Goal: Use online tool/utility: Utilize a website feature to perform a specific function

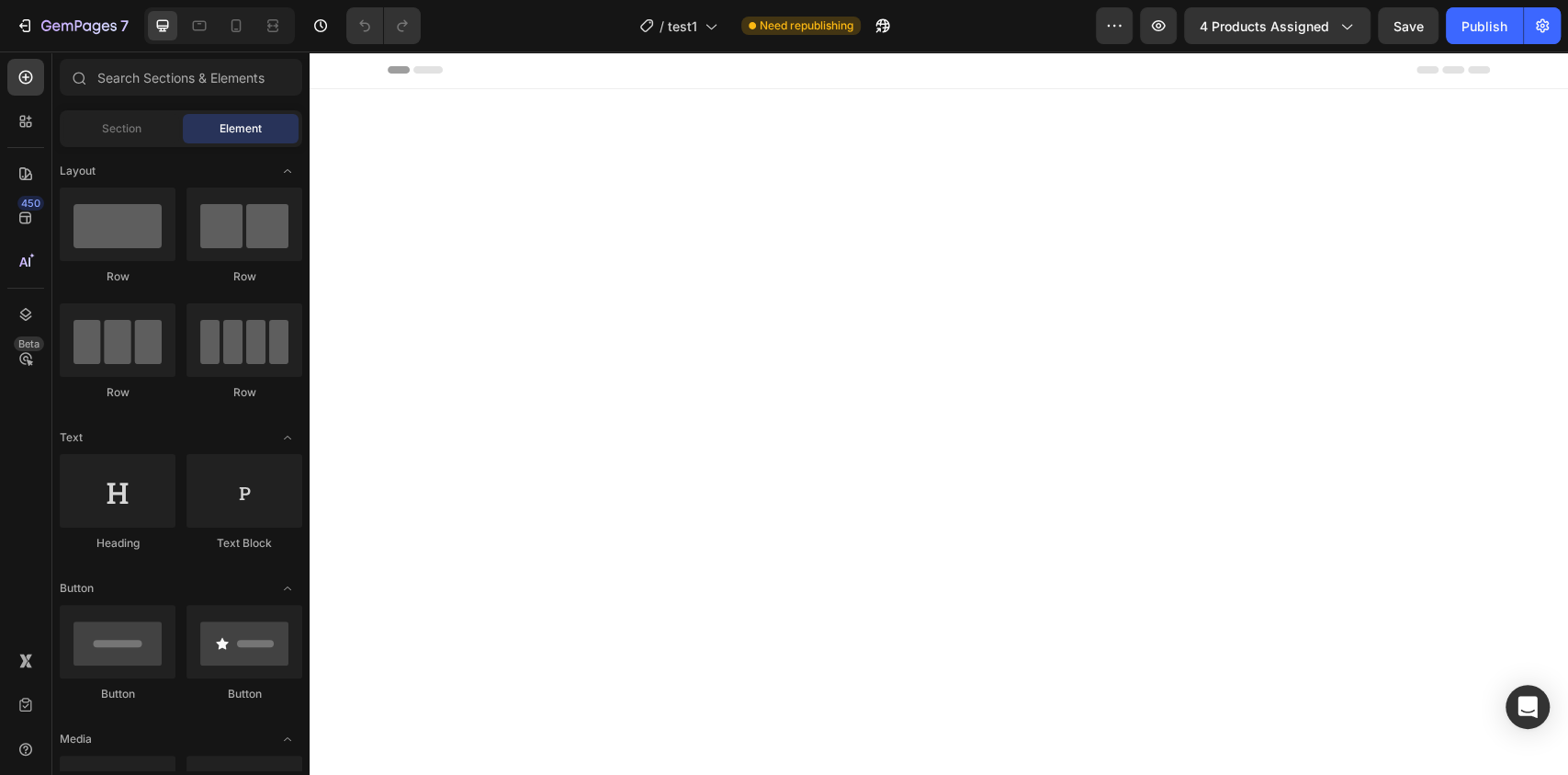
scroll to position [3600, 0]
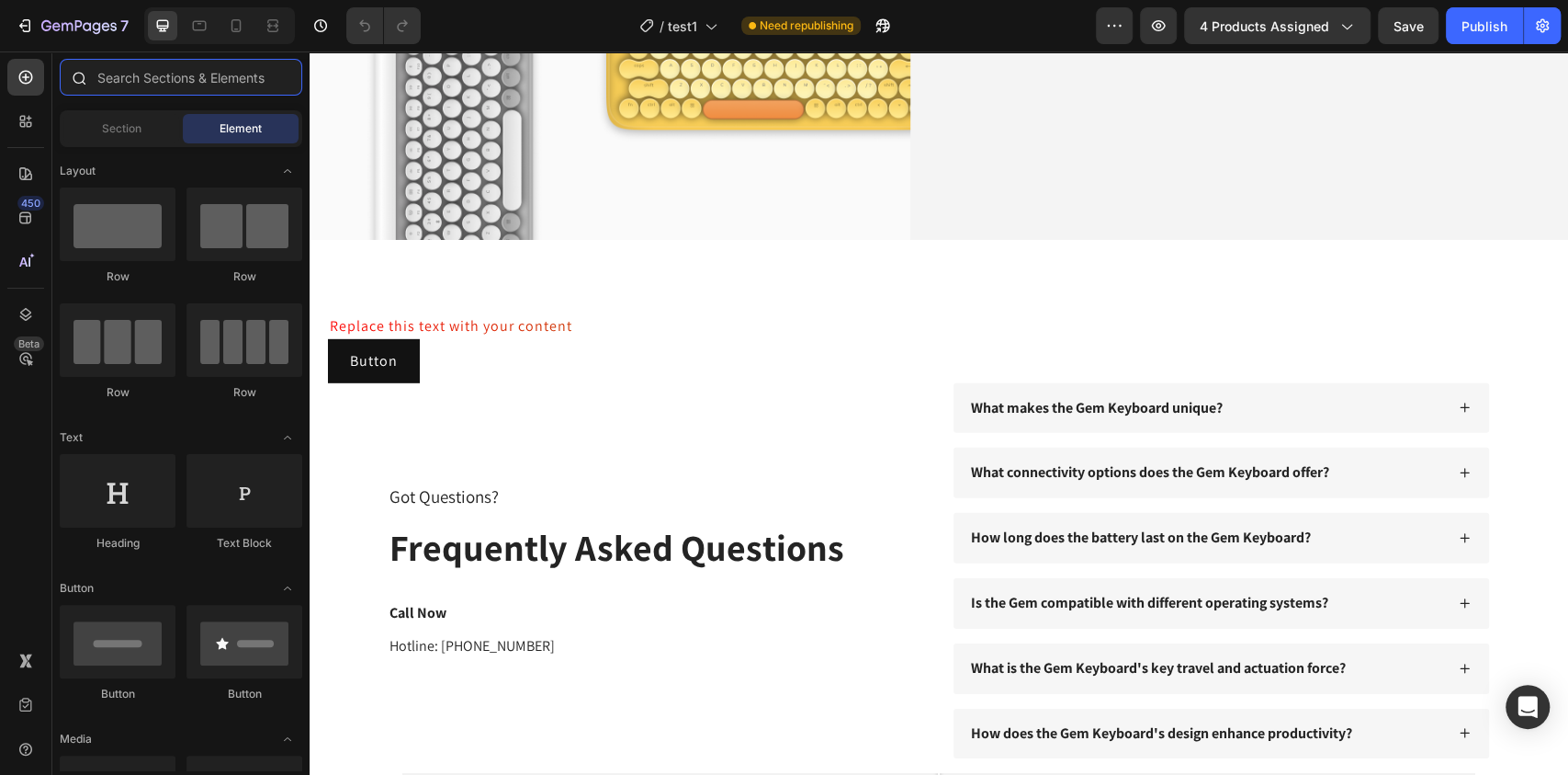
click at [195, 87] on input "text" at bounding box center [181, 77] width 243 height 37
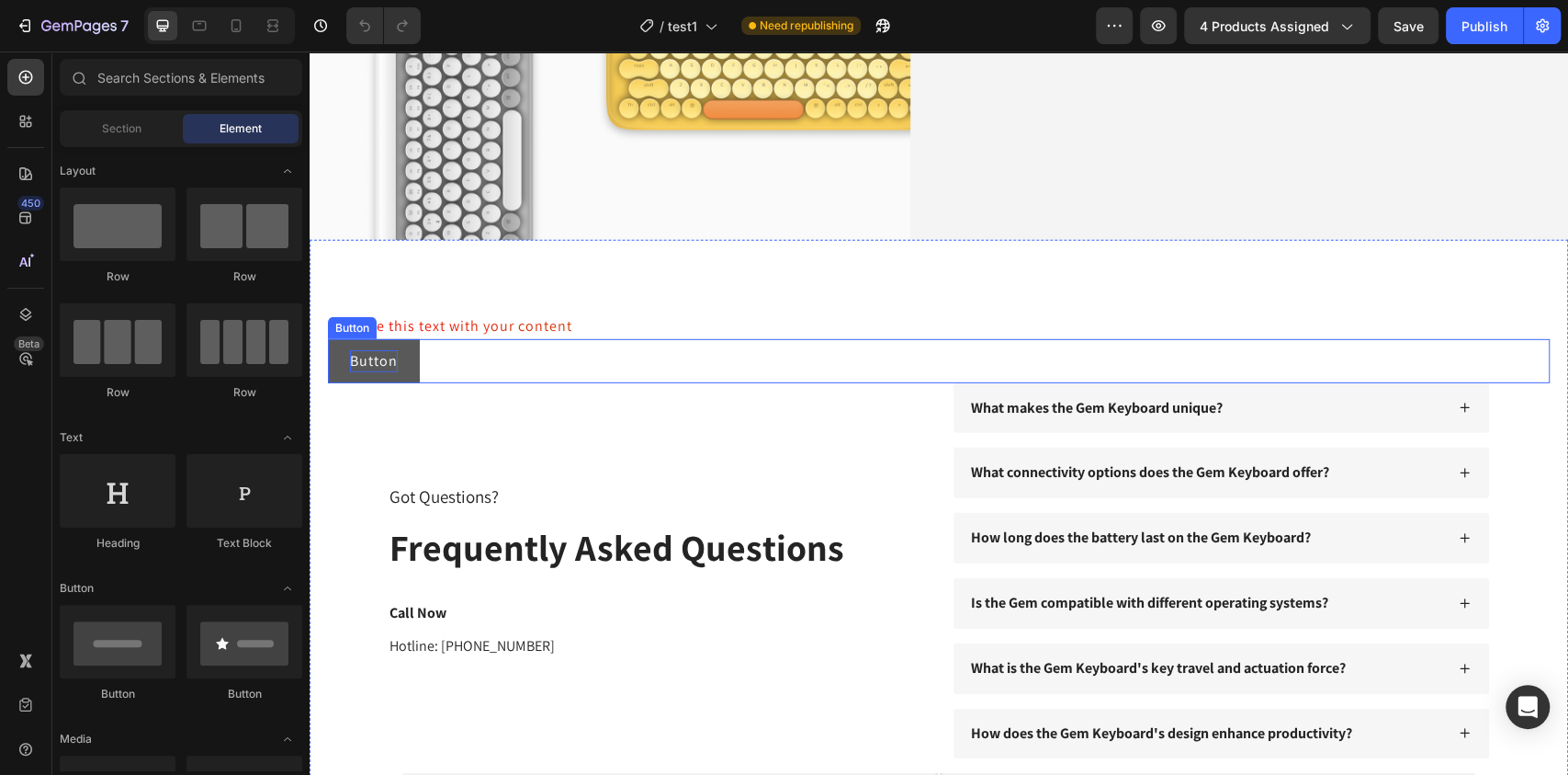
click at [371, 351] on p "Button" at bounding box center [374, 362] width 48 height 22
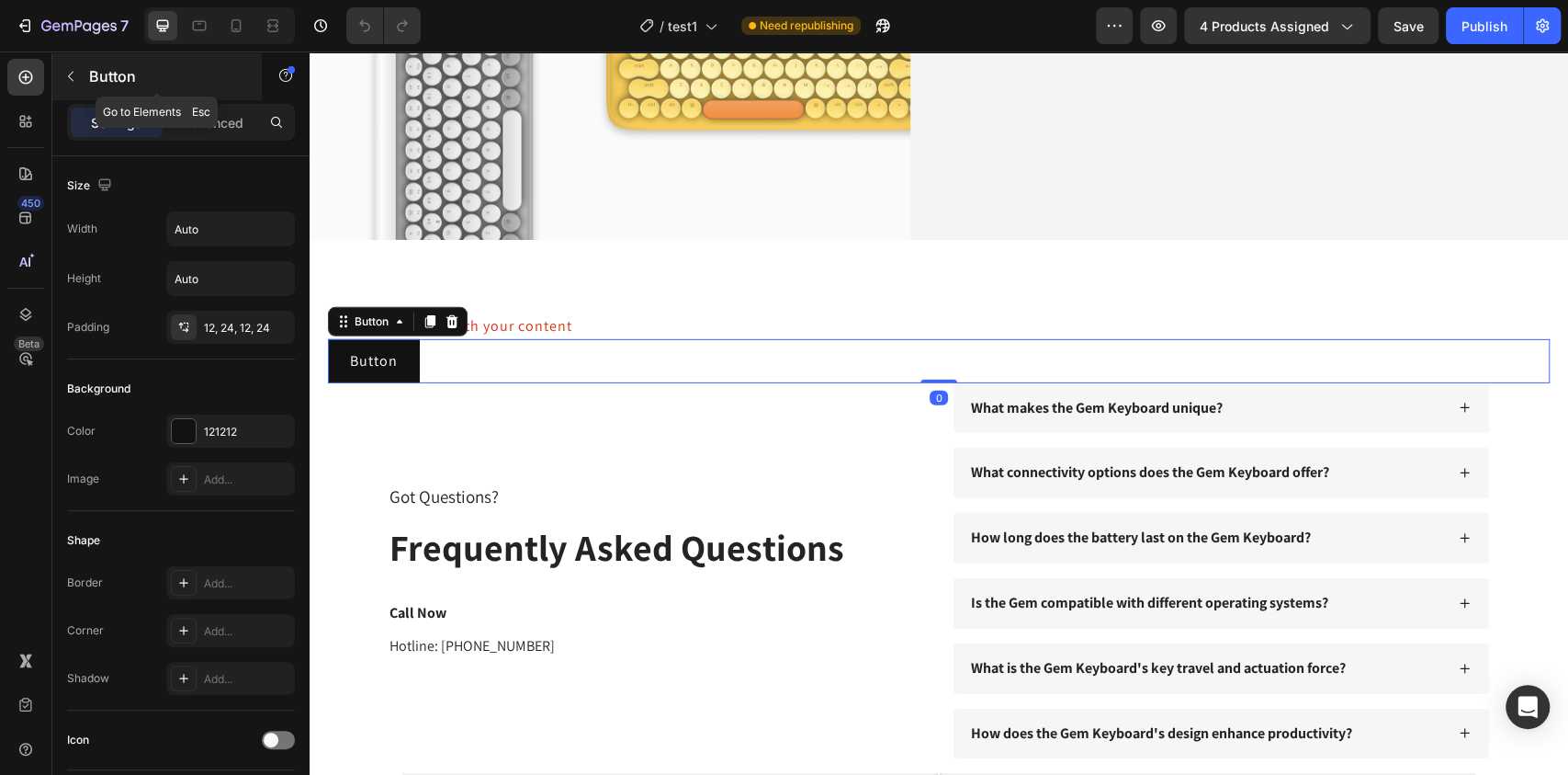
click at [70, 81] on icon "button" at bounding box center [71, 76] width 15 height 15
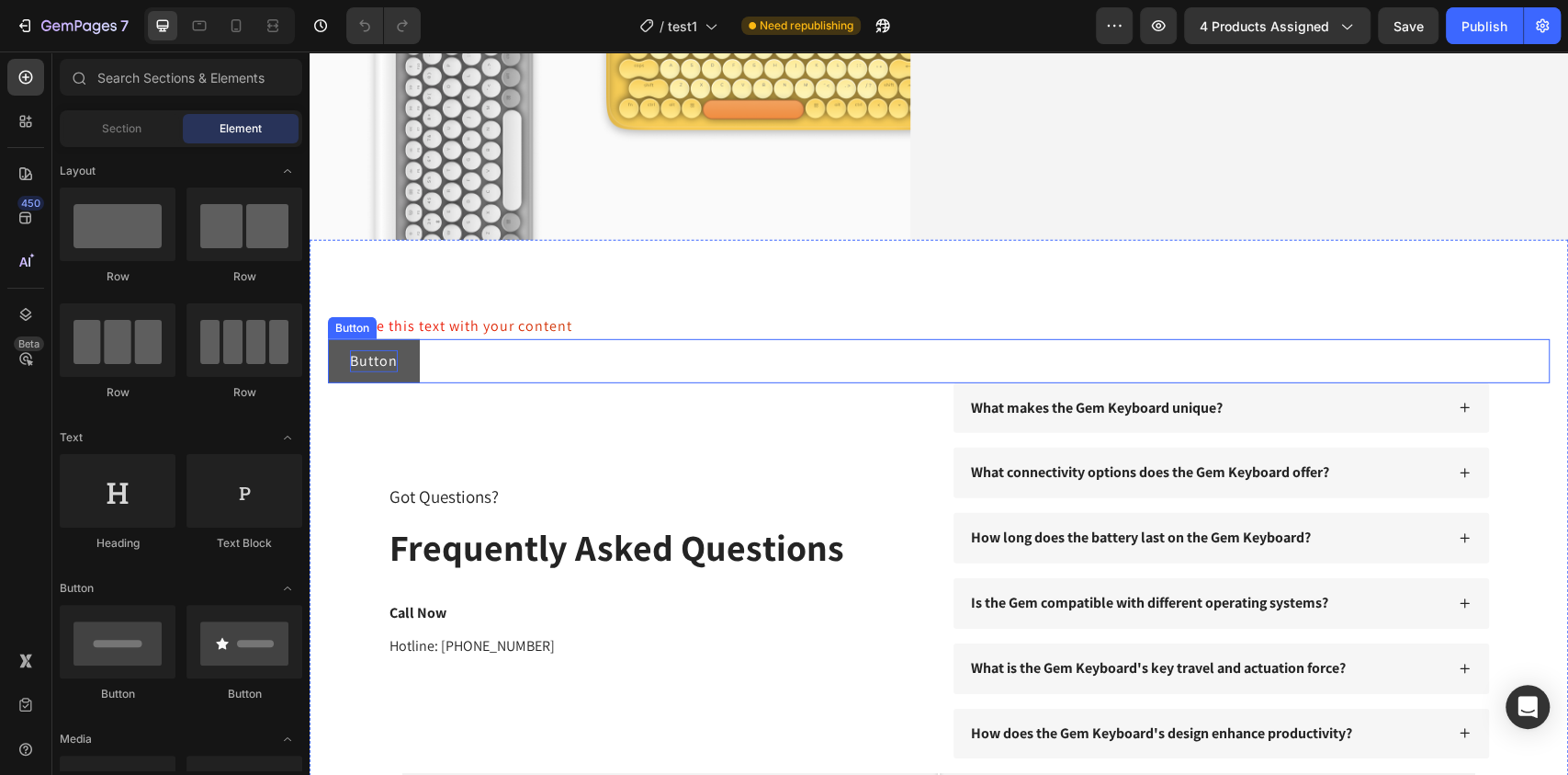
click at [359, 355] on p "Button" at bounding box center [374, 362] width 48 height 22
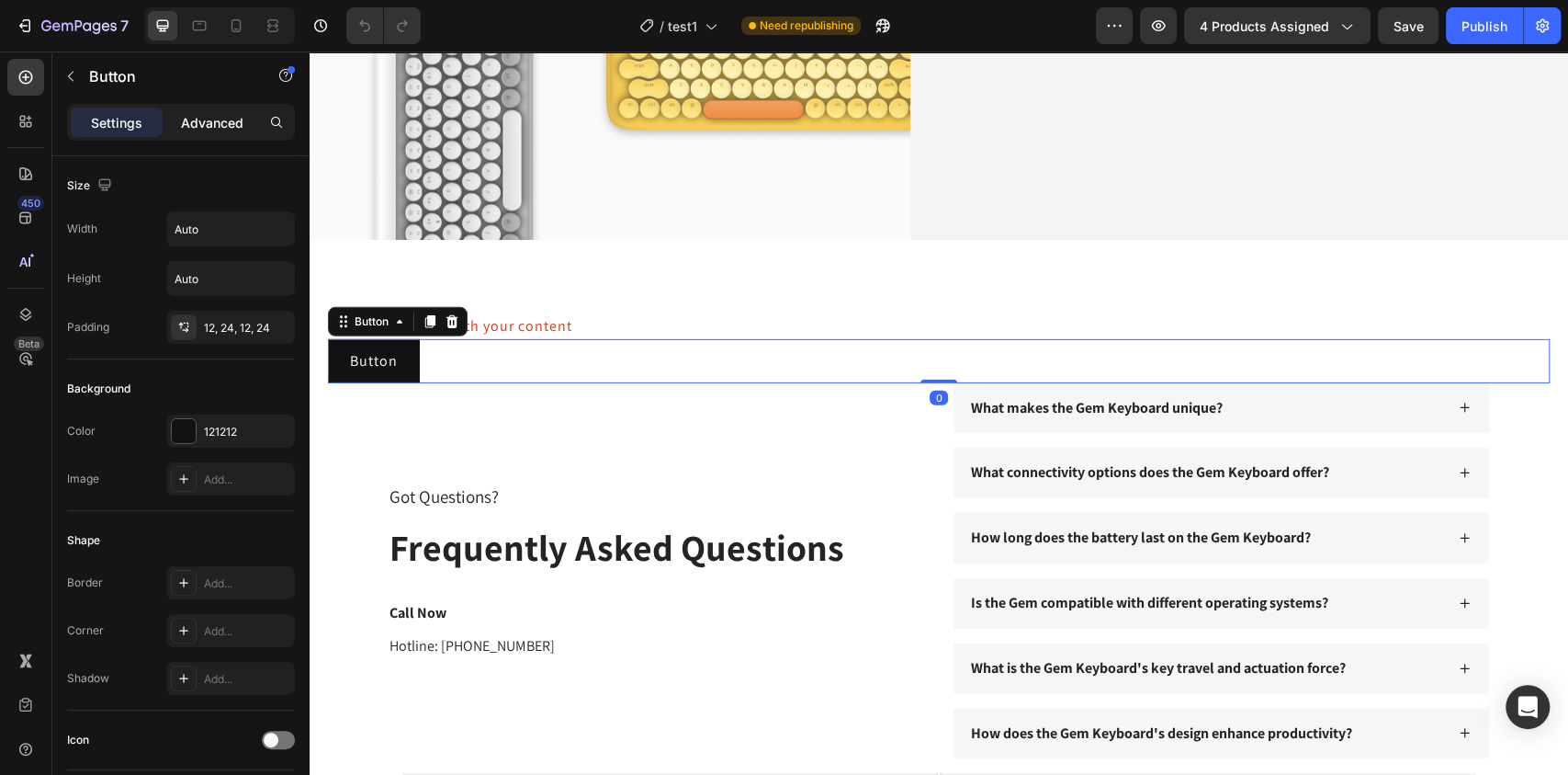
click at [219, 126] on p "Advanced" at bounding box center [212, 123] width 63 height 19
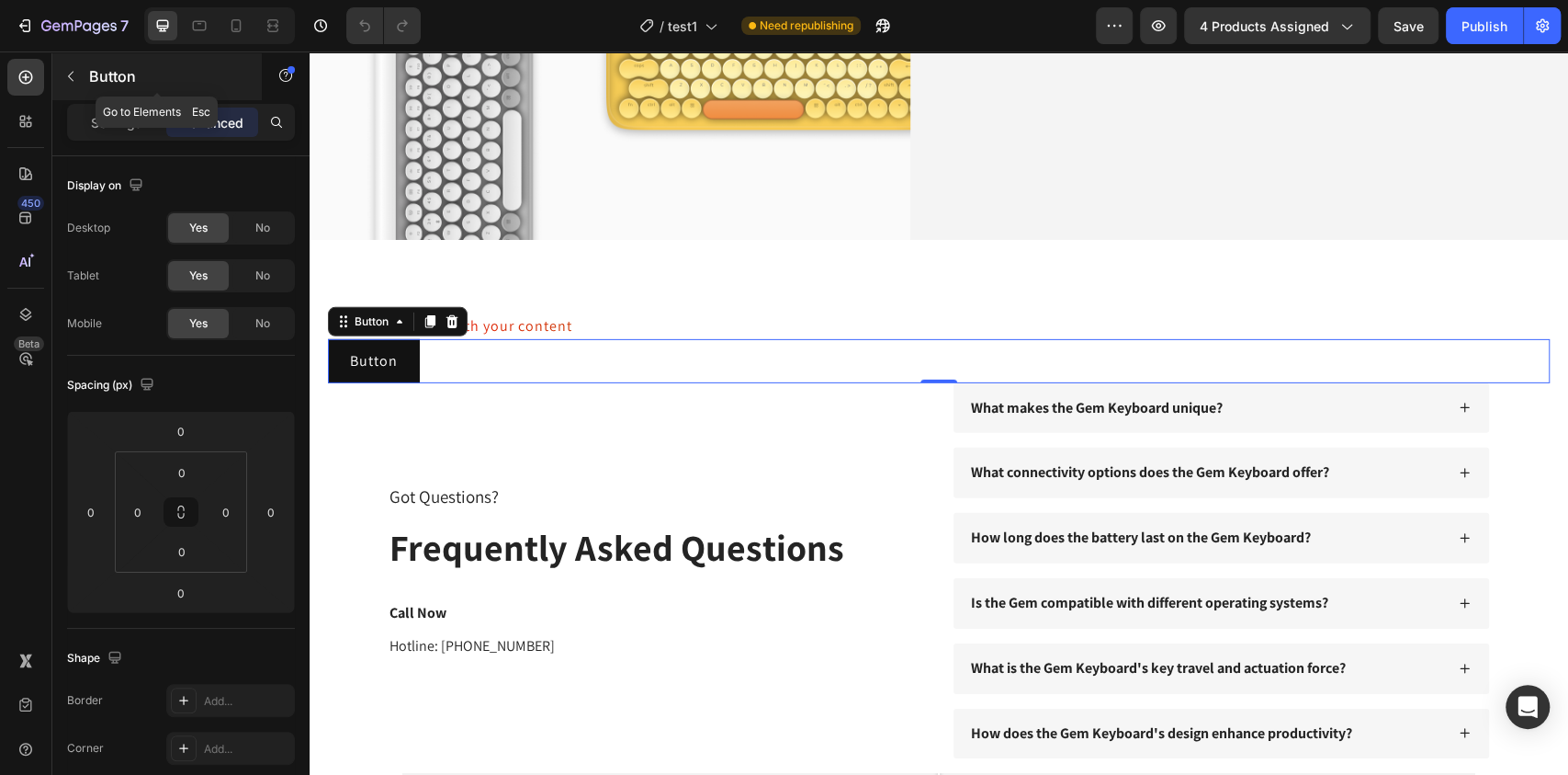
click at [136, 73] on p "Button" at bounding box center [167, 77] width 156 height 22
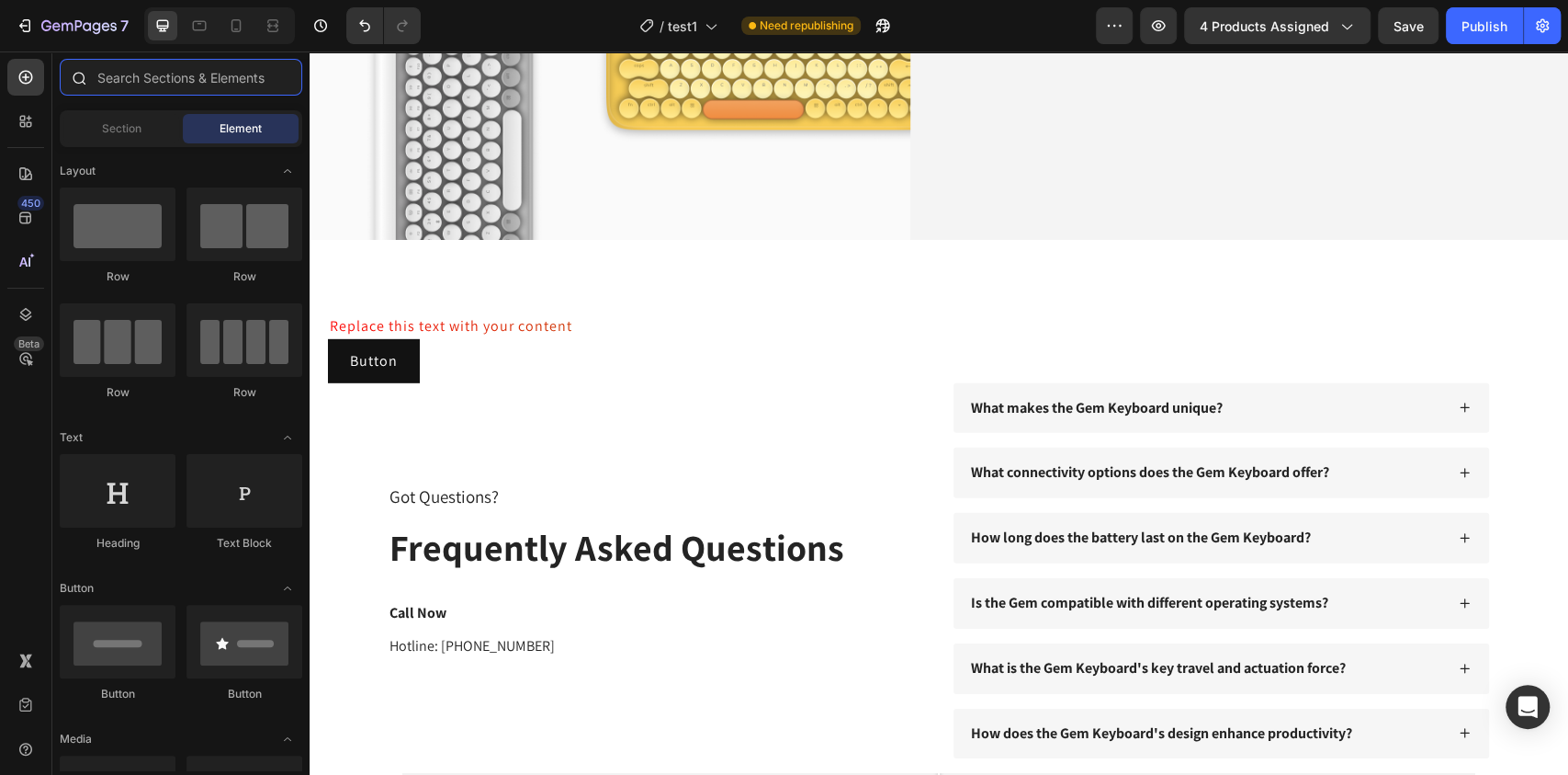
click at [137, 74] on input "text" at bounding box center [181, 77] width 243 height 37
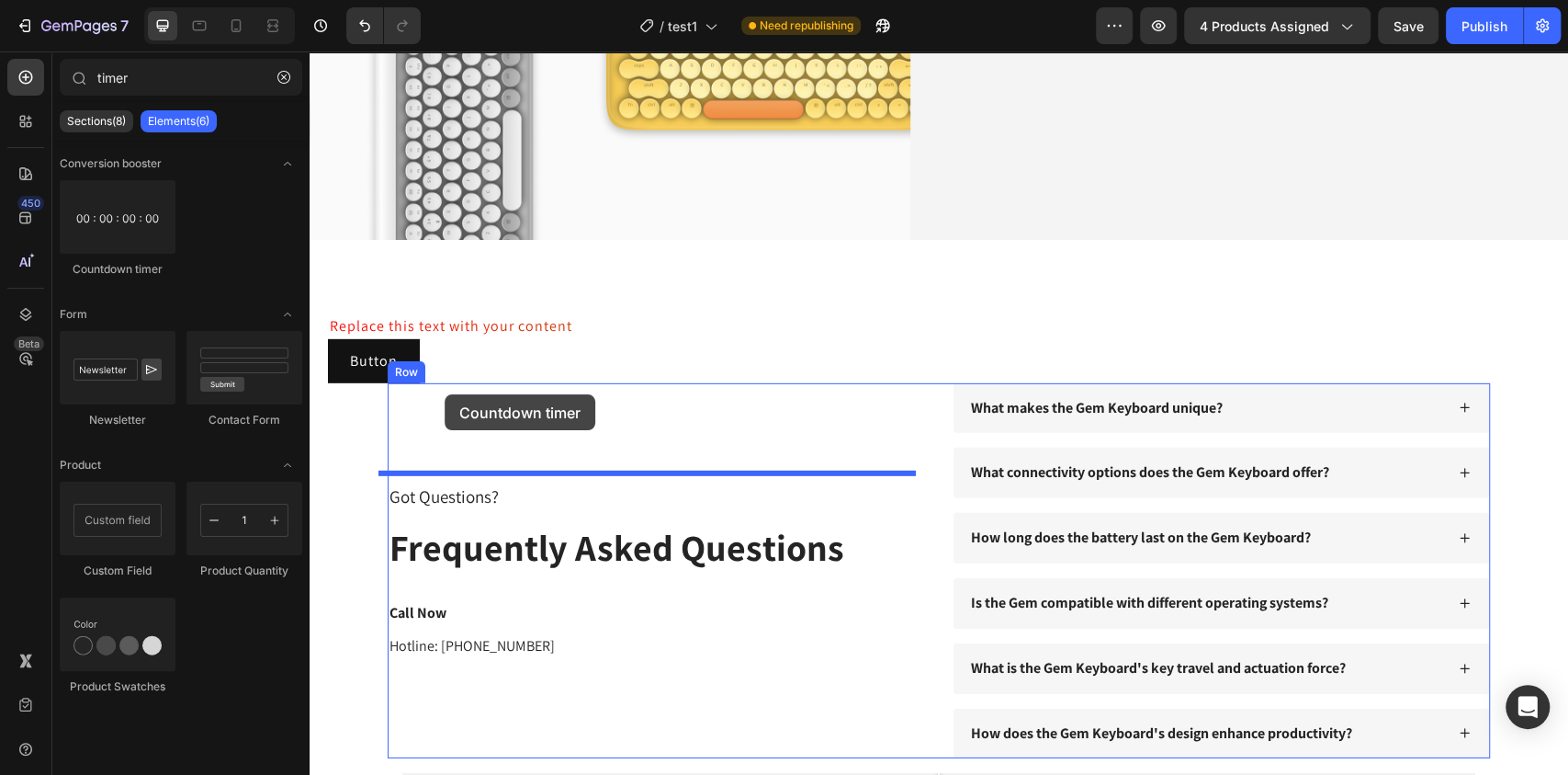
drag, startPoint x: 420, startPoint y: 269, endPoint x: 445, endPoint y: 394, distance: 127.5
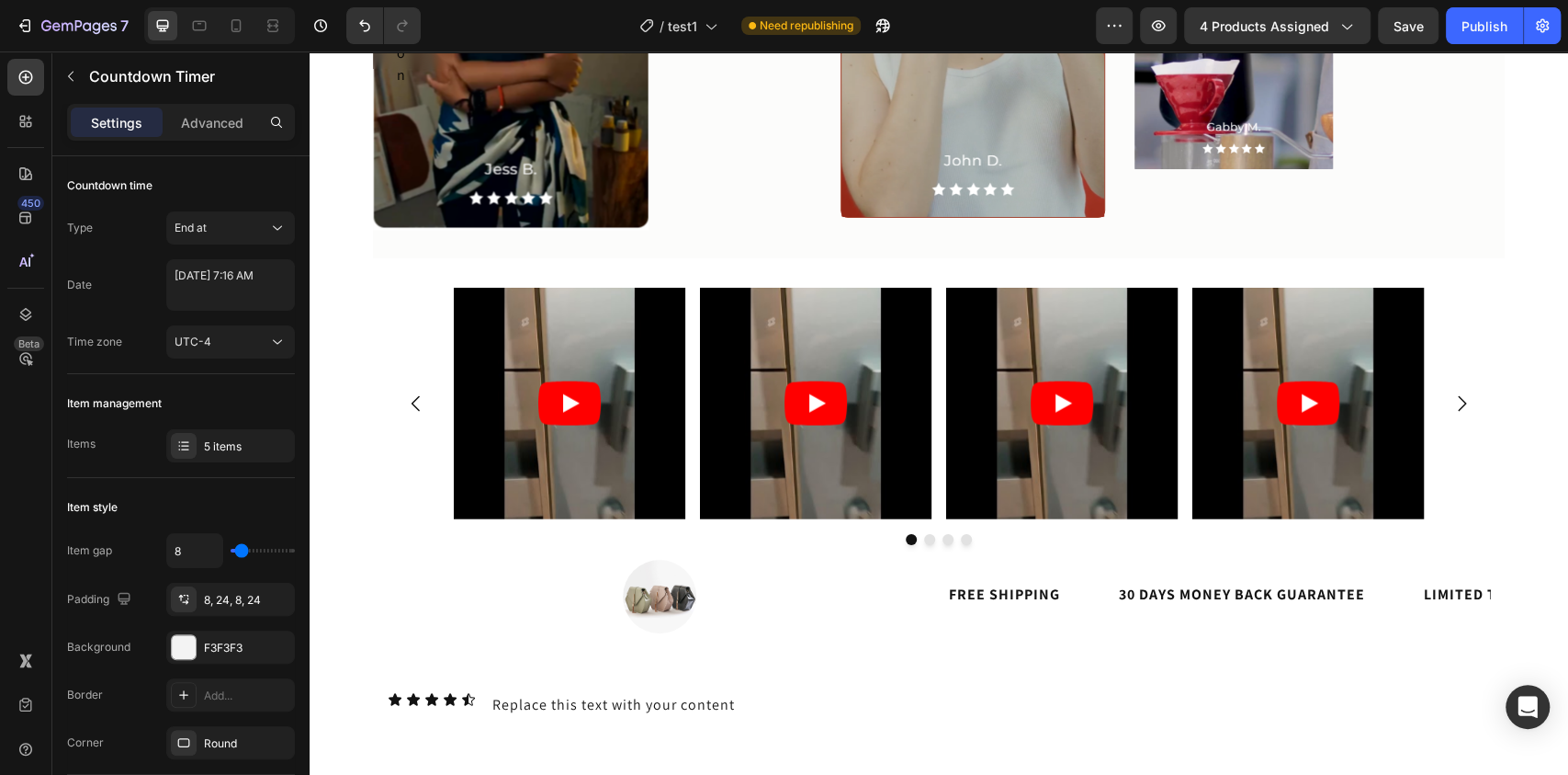
scroll to position [7848, 0]
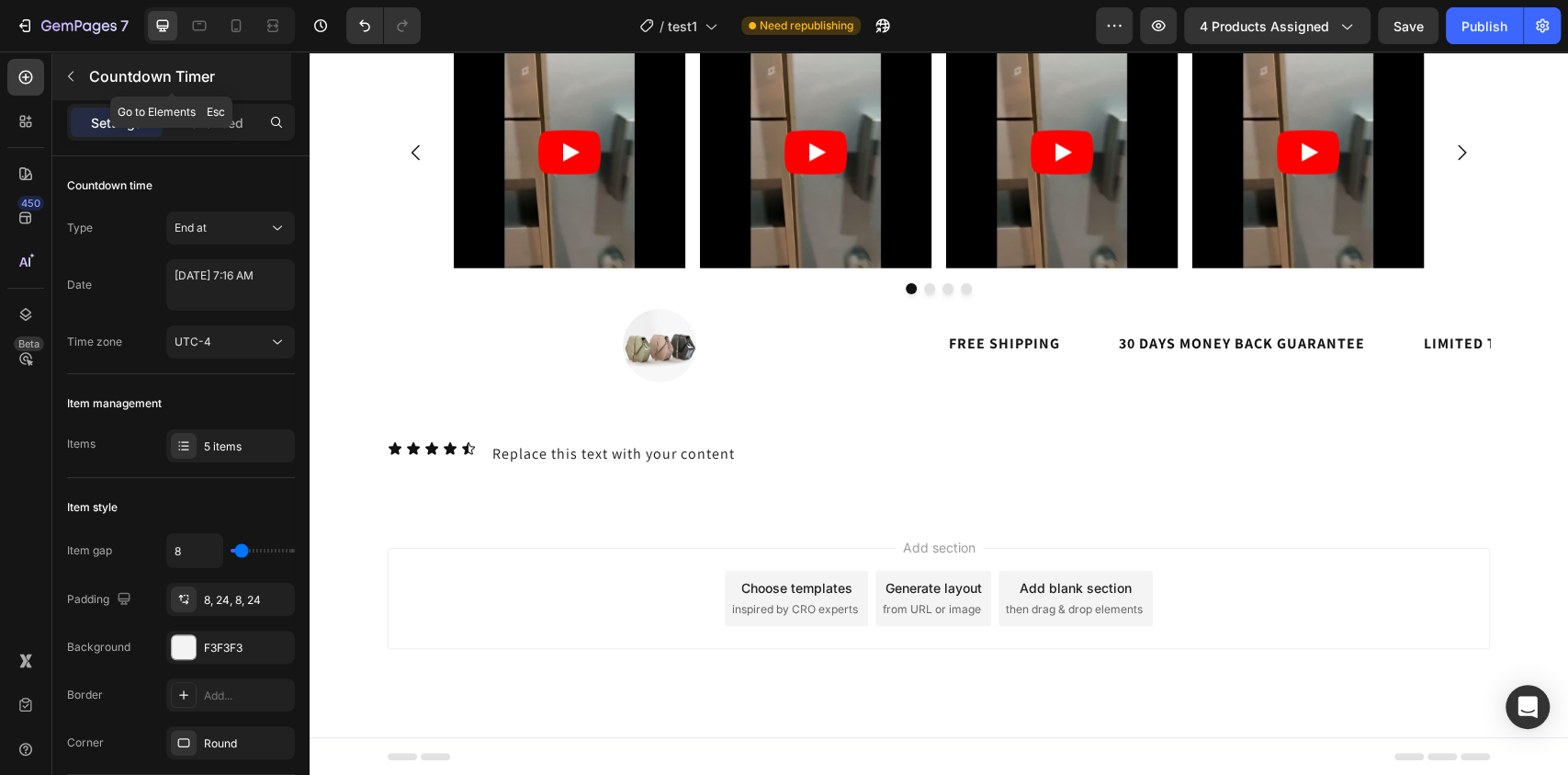
click at [66, 70] on icon "button" at bounding box center [71, 76] width 15 height 15
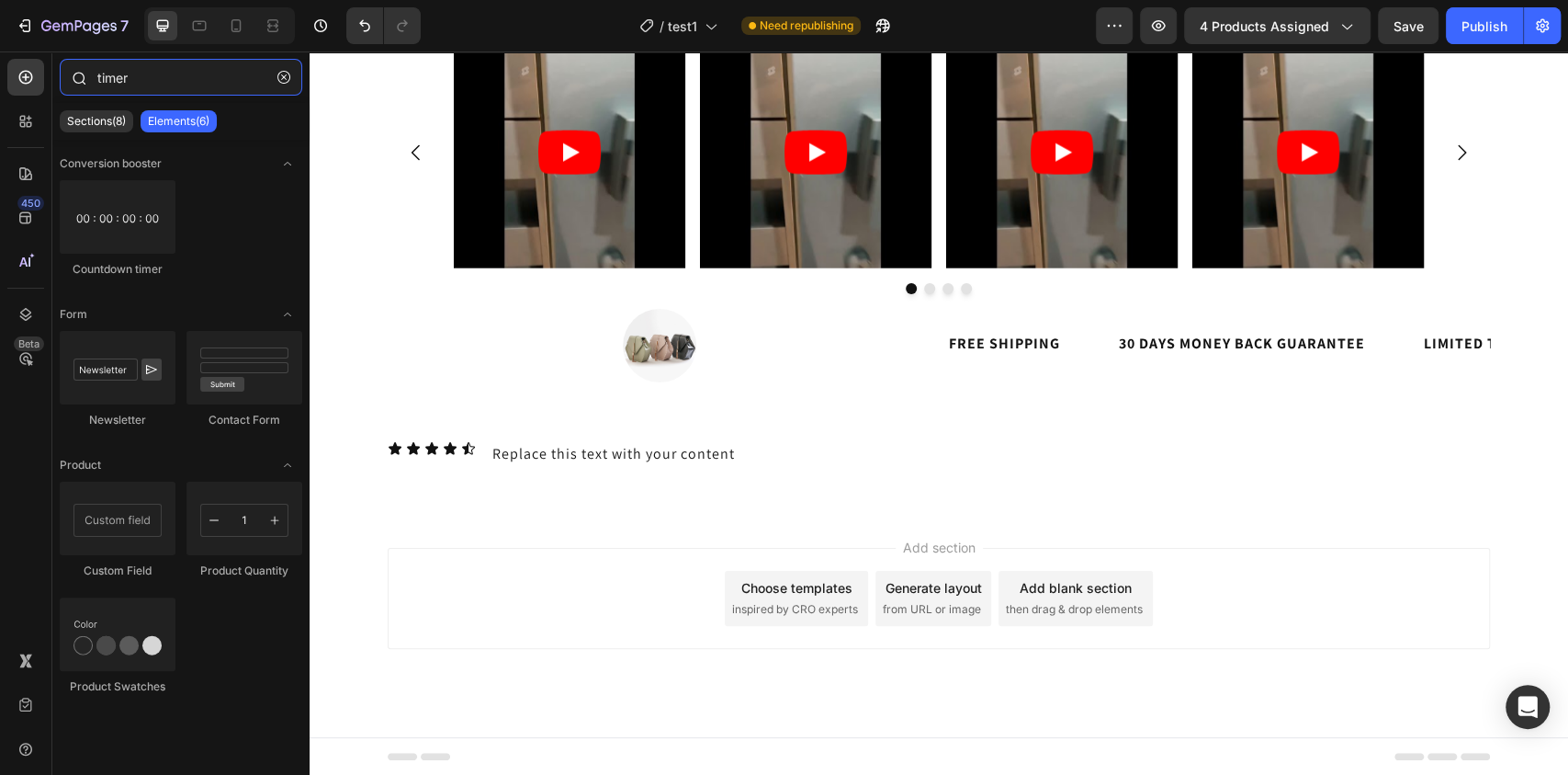
click at [124, 75] on input "timer" at bounding box center [181, 77] width 243 height 37
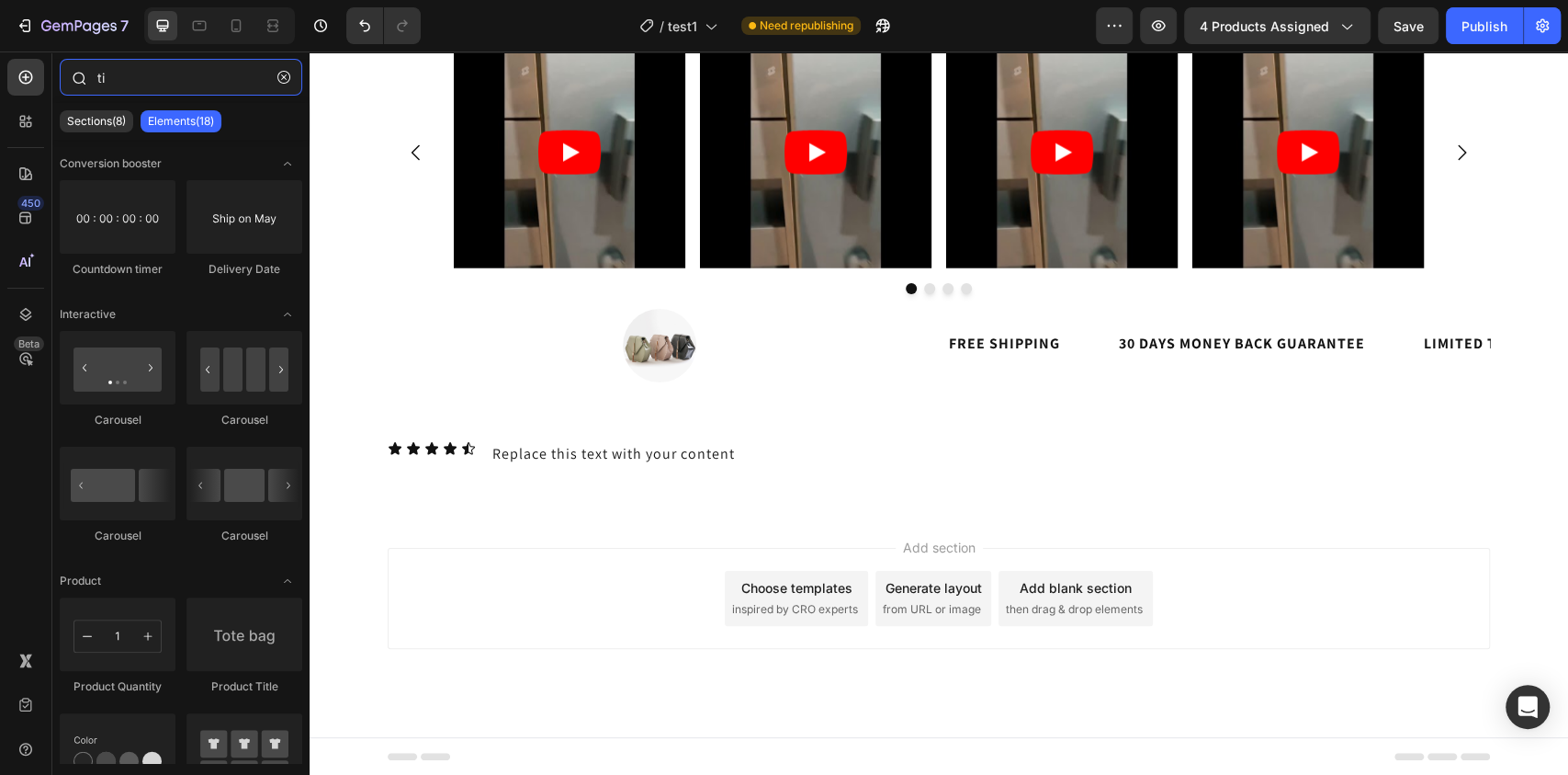
type input "t"
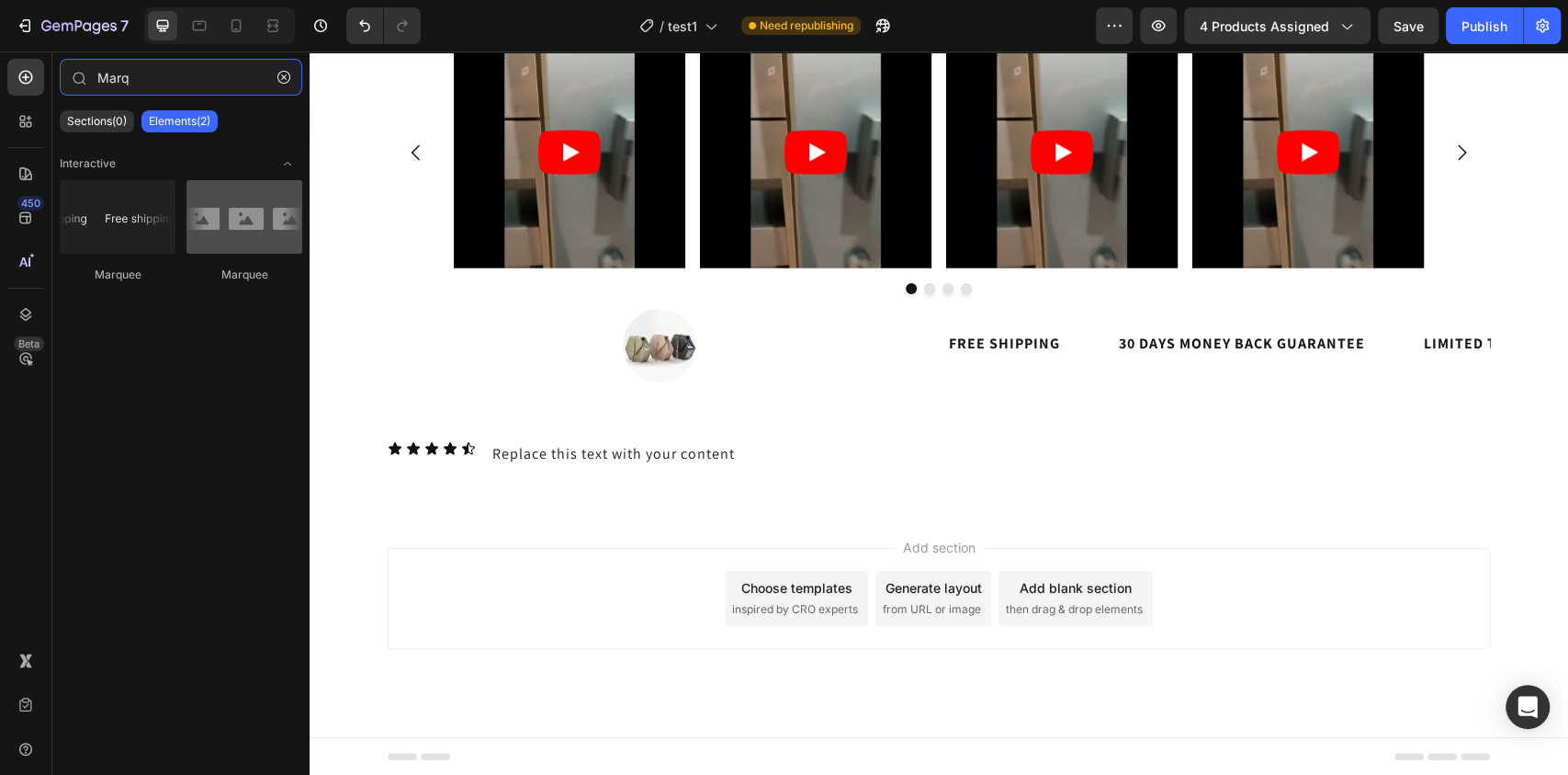
type input "Marq"
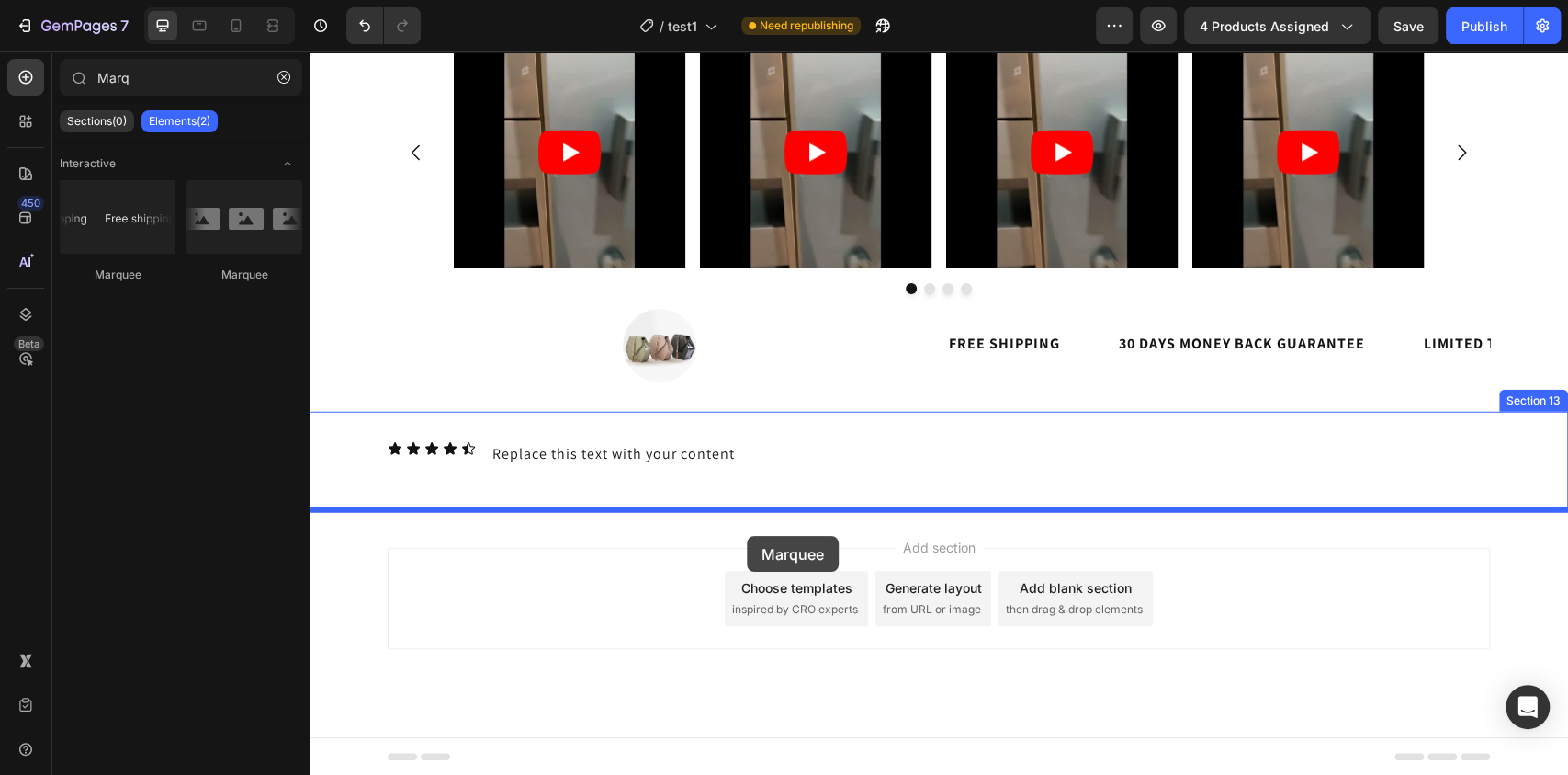
drag, startPoint x: 546, startPoint y: 295, endPoint x: 747, endPoint y: 536, distance: 313.8
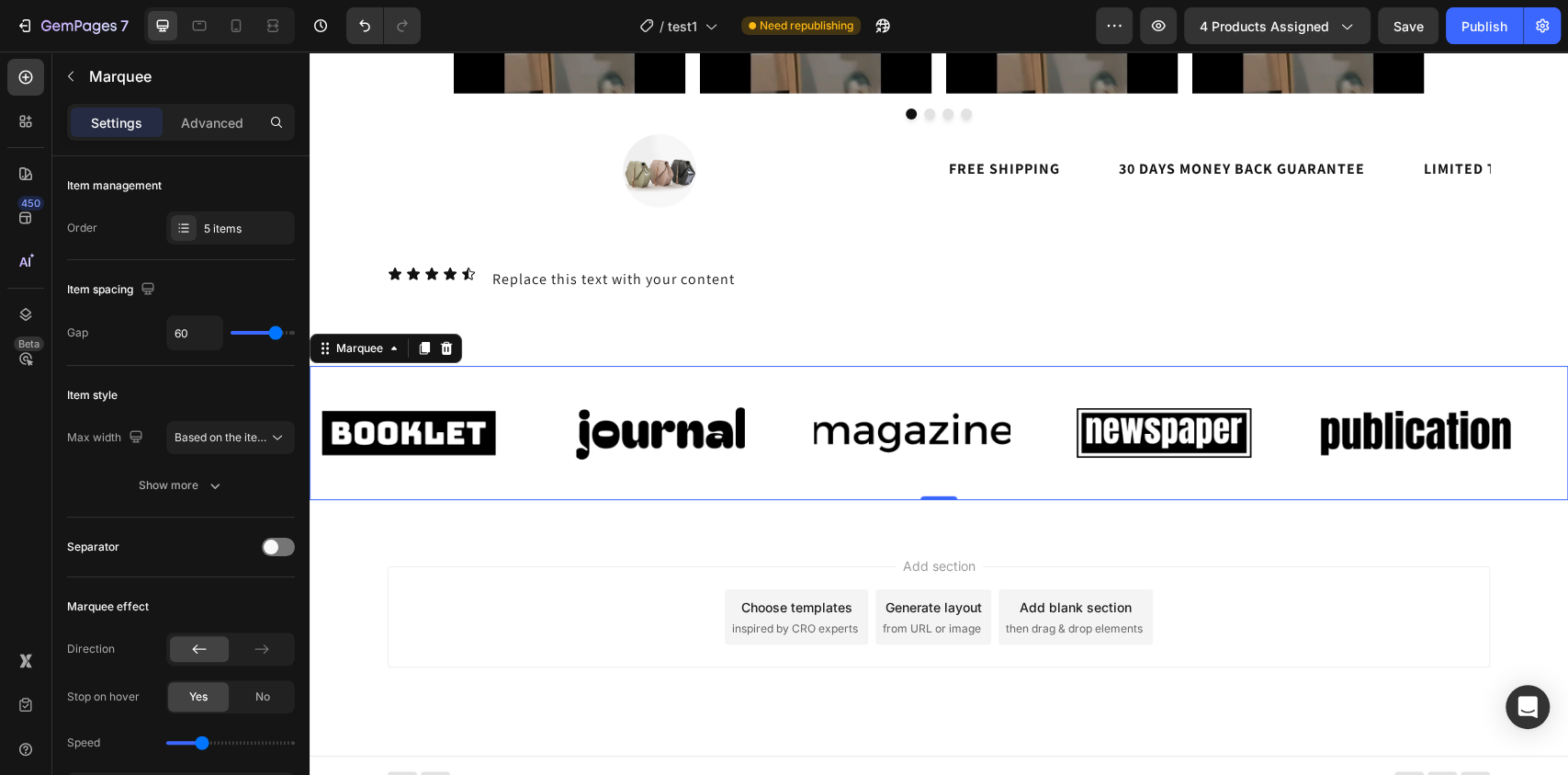
scroll to position [8039, 0]
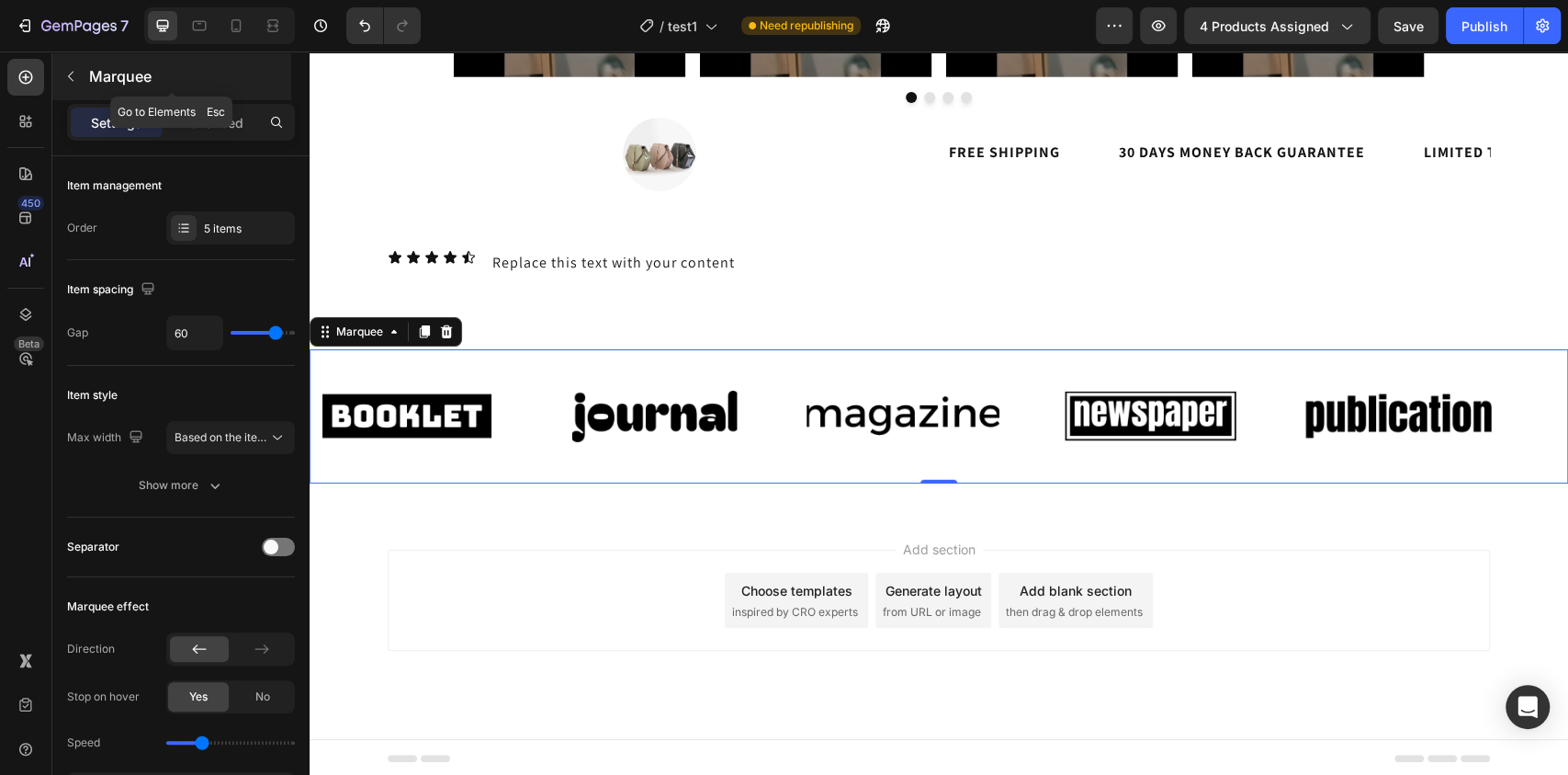
click at [66, 70] on icon "button" at bounding box center [71, 76] width 15 height 15
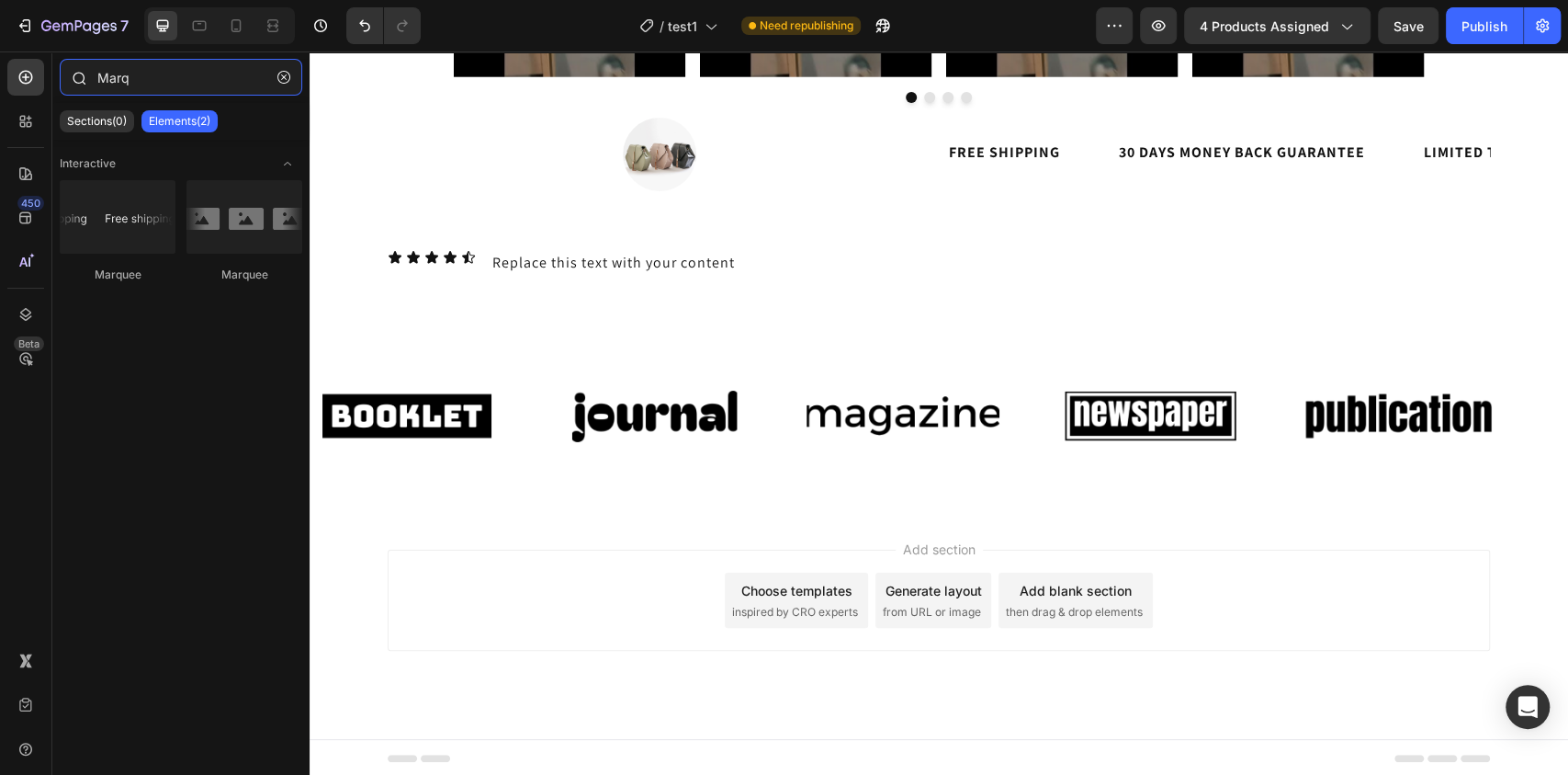
click at [125, 81] on input "Marq" at bounding box center [181, 77] width 243 height 37
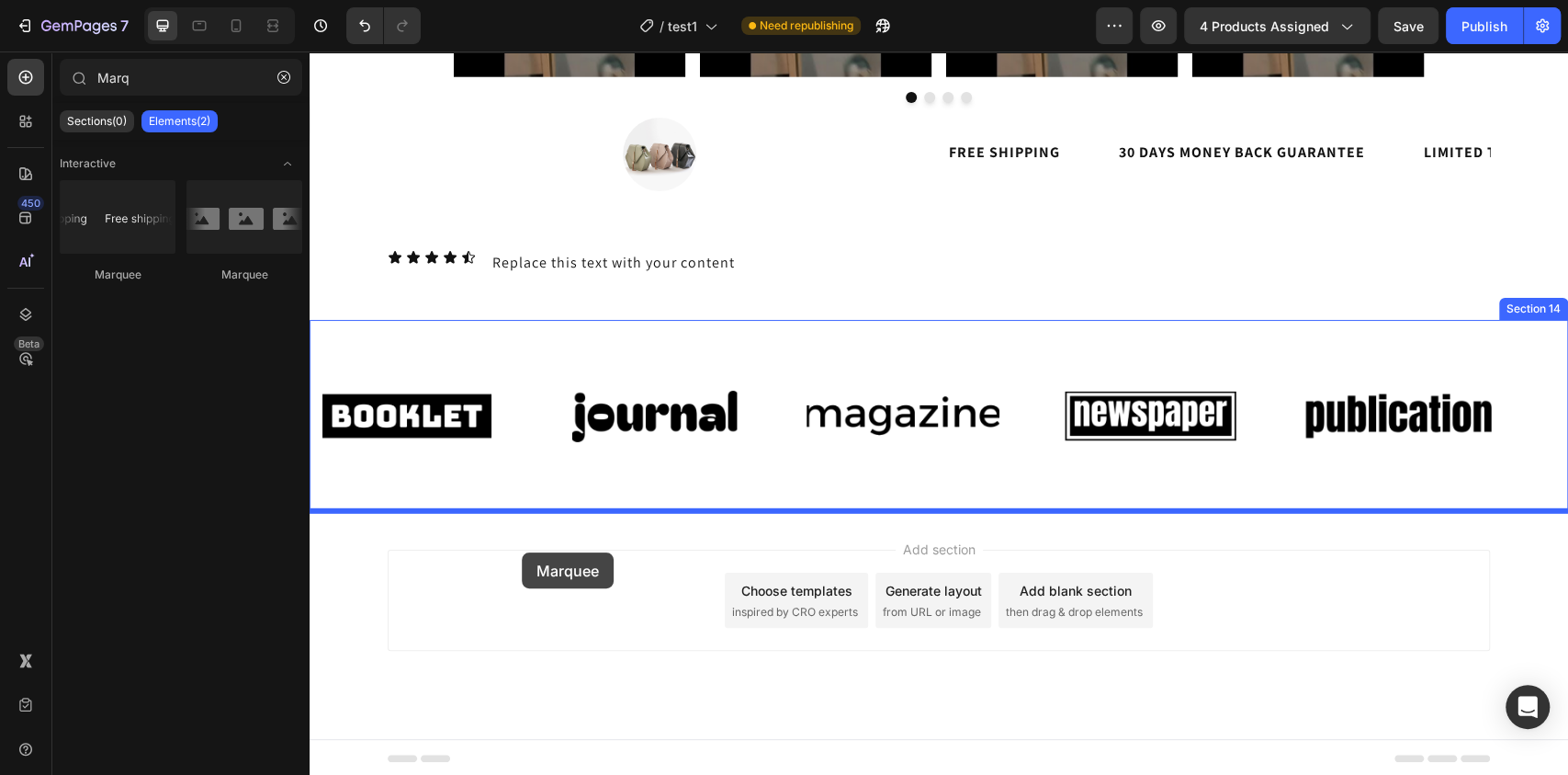
drag, startPoint x: 538, startPoint y: 287, endPoint x: 522, endPoint y: 553, distance: 266.5
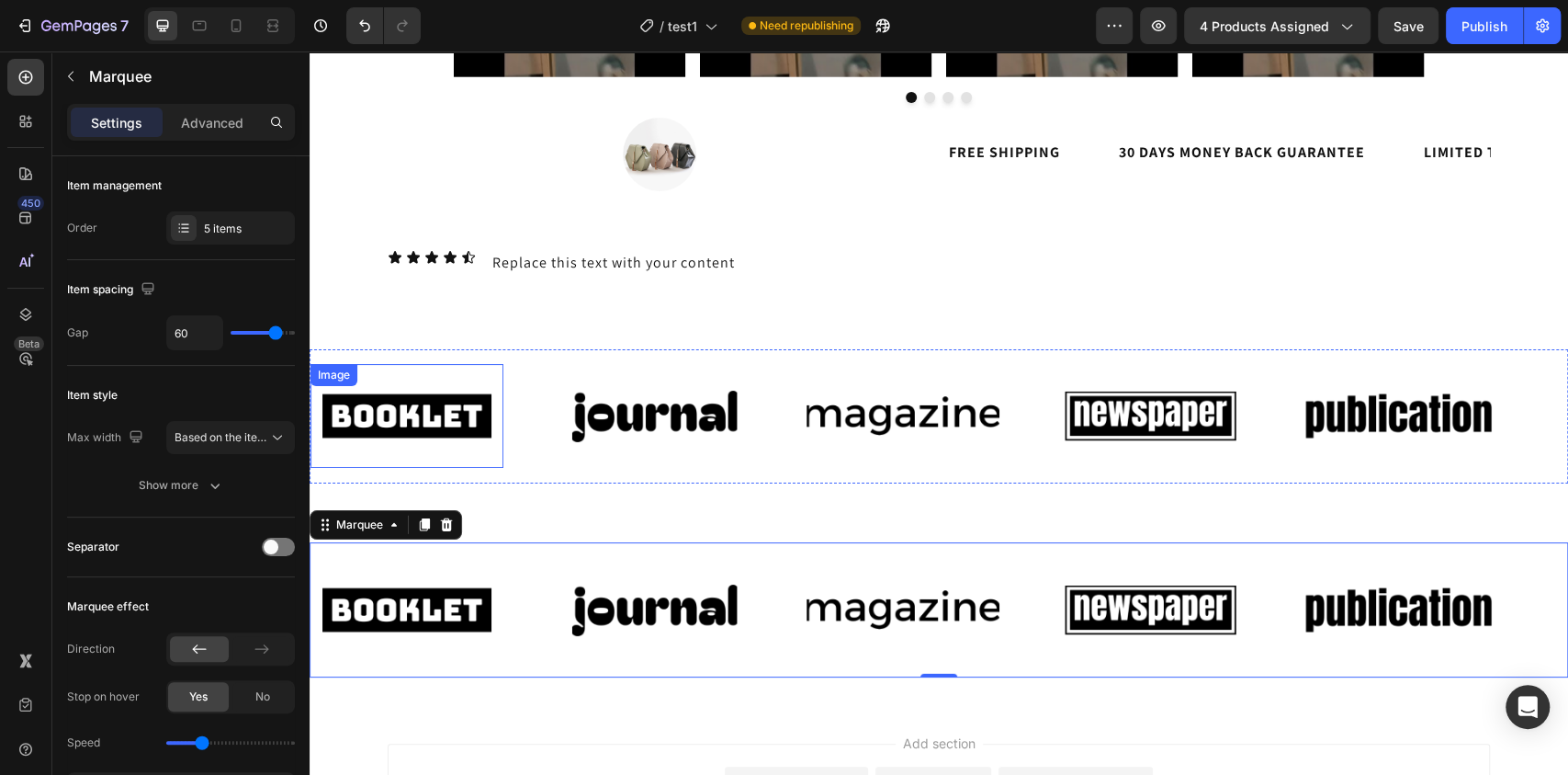
click at [434, 396] on img at bounding box center [407, 416] width 193 height 82
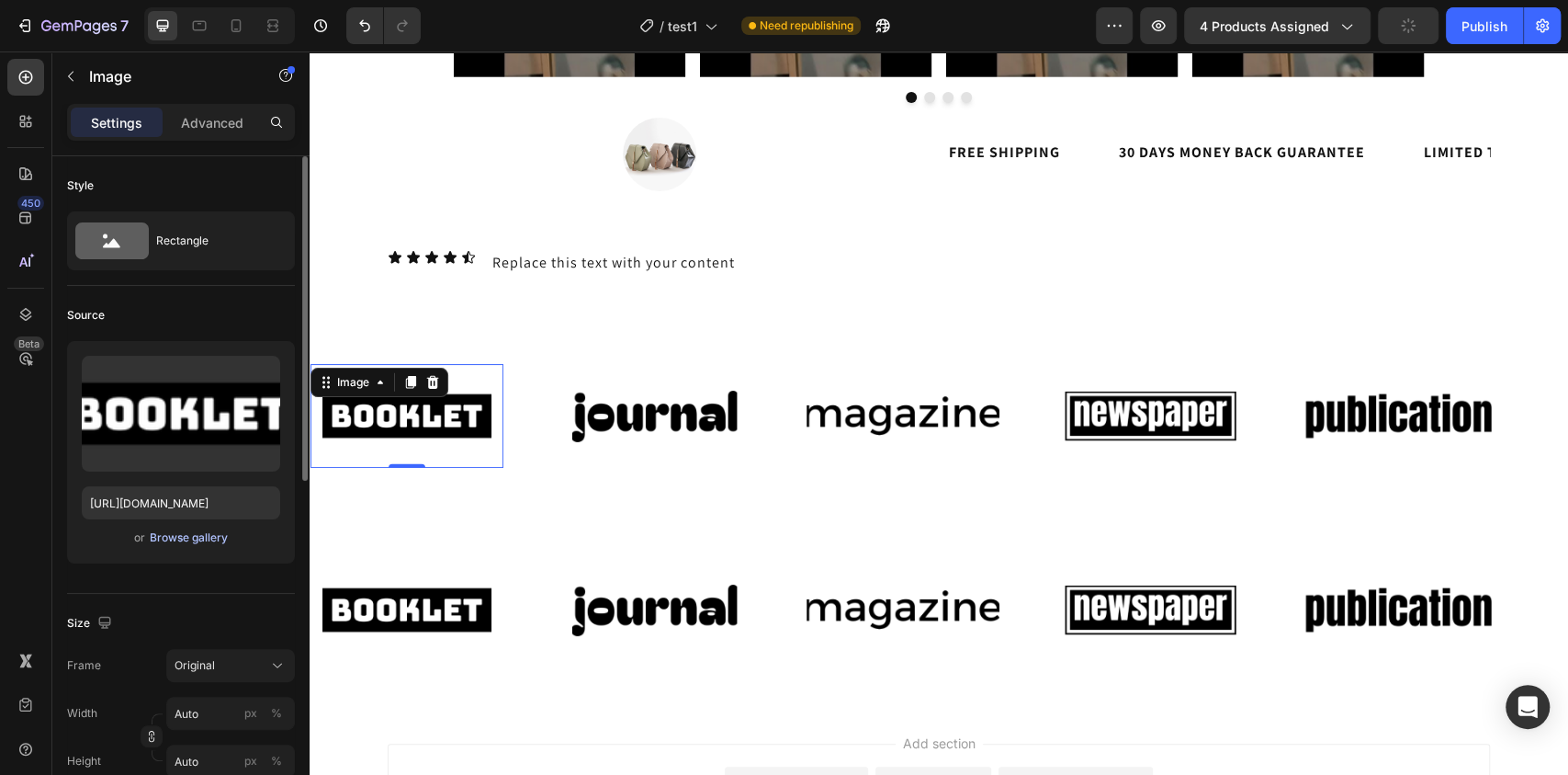
click at [213, 541] on div "Browse gallery" at bounding box center [188, 538] width 78 height 17
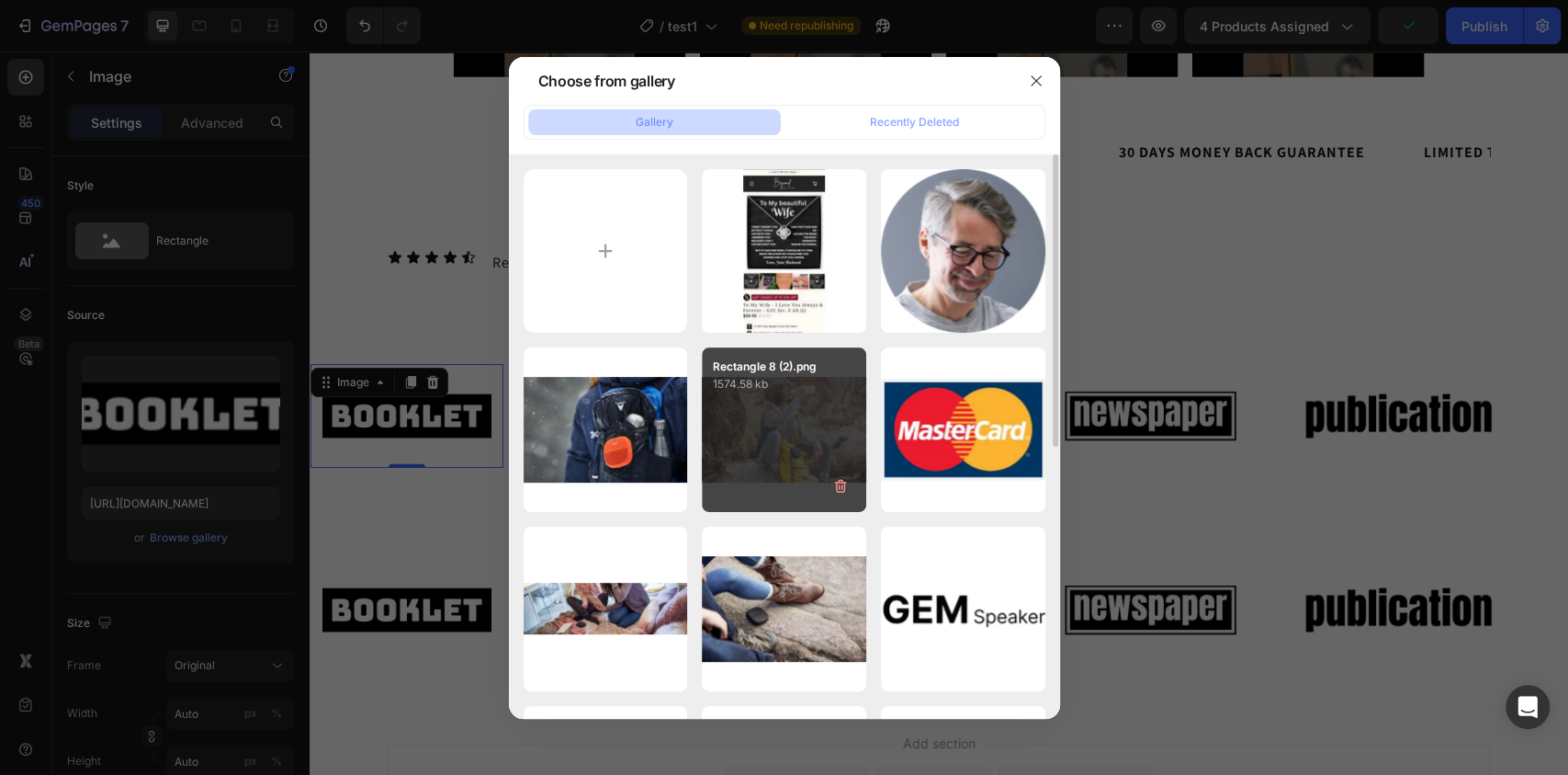
click at [851, 374] on p "Rectangle 8 (2).png" at bounding box center [784, 367] width 142 height 17
type input "[URL][DOMAIN_NAME]"
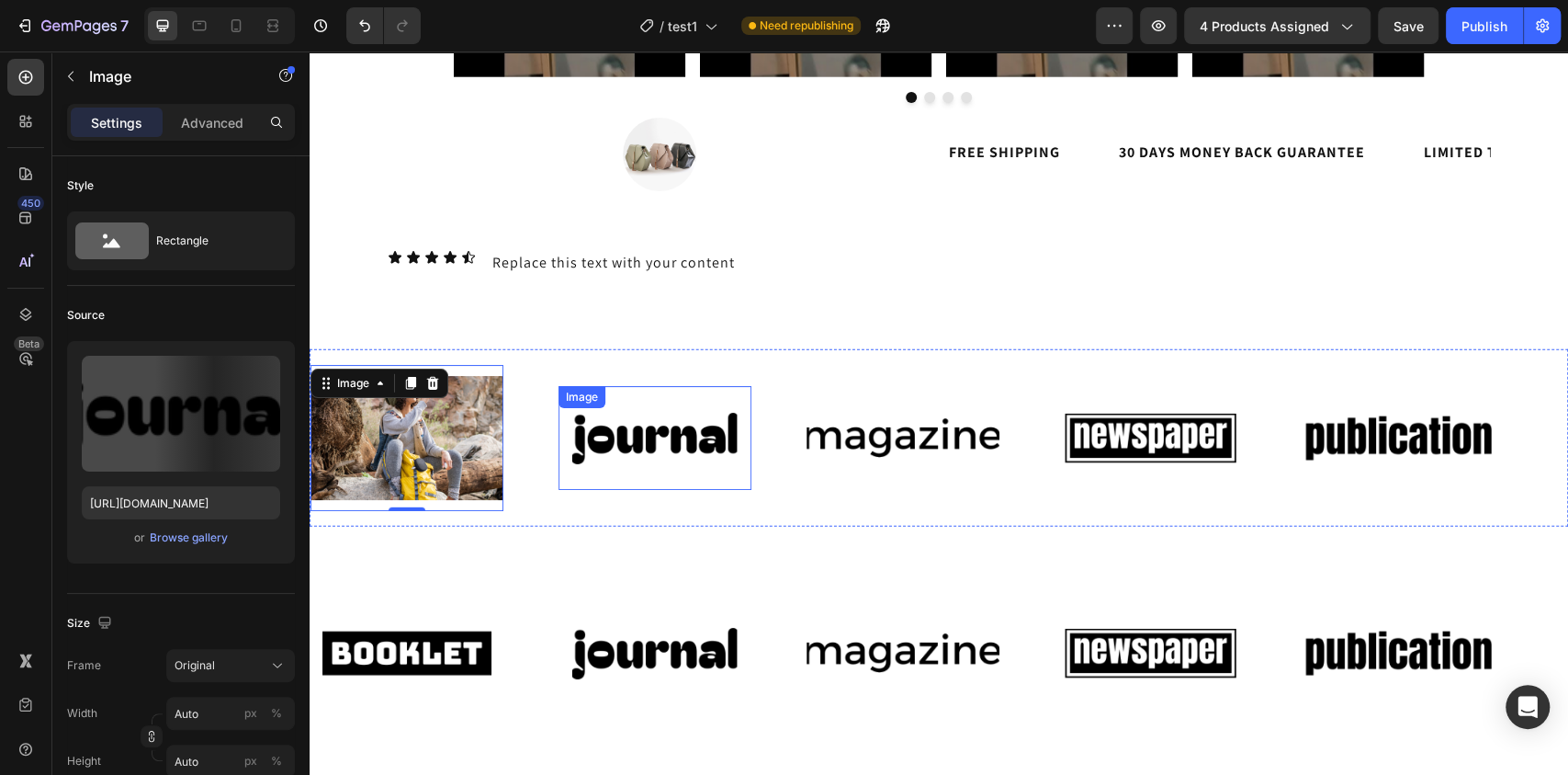
click at [576, 446] on img at bounding box center [655, 438] width 193 height 82
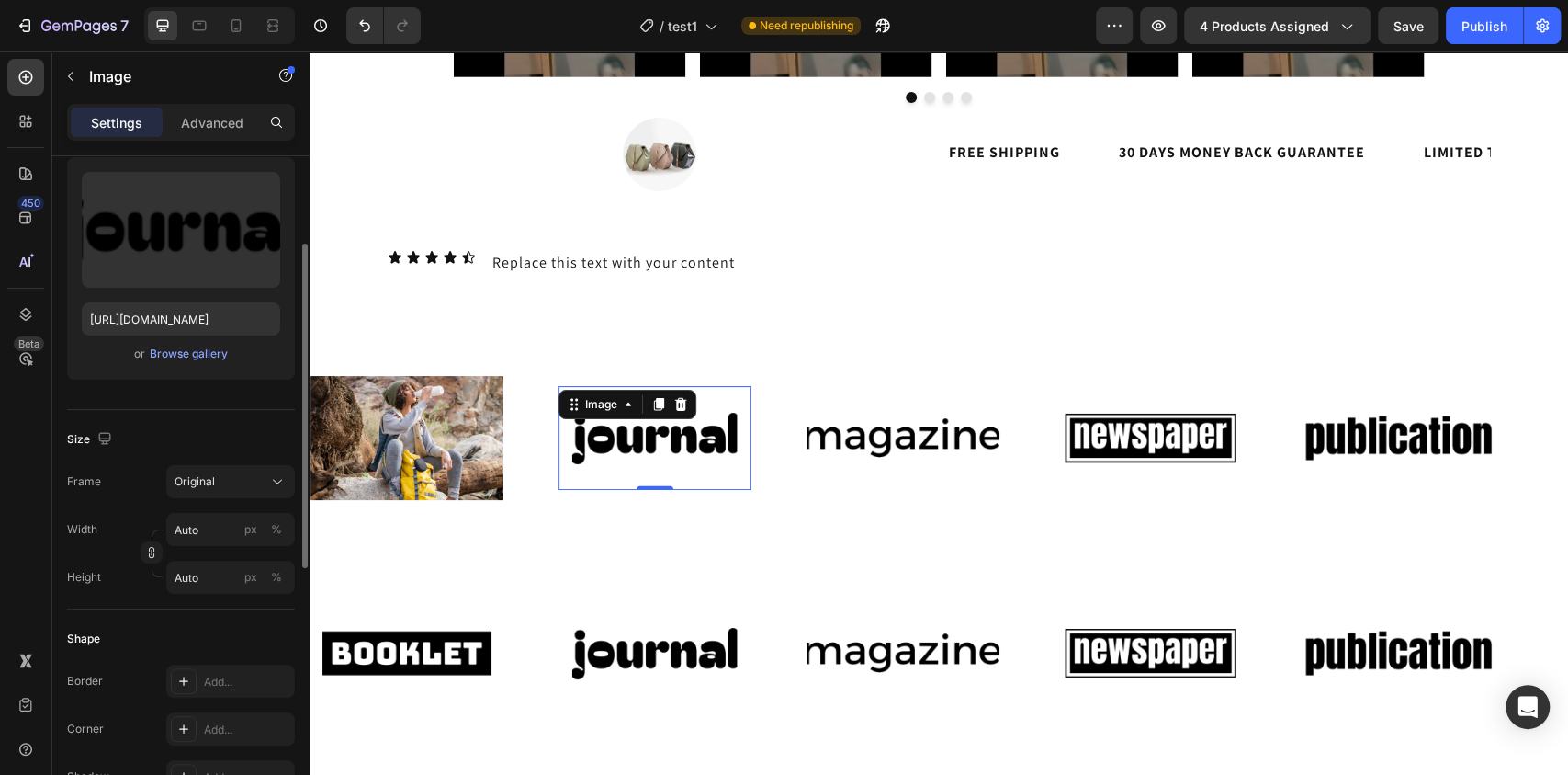
scroll to position [181, 0]
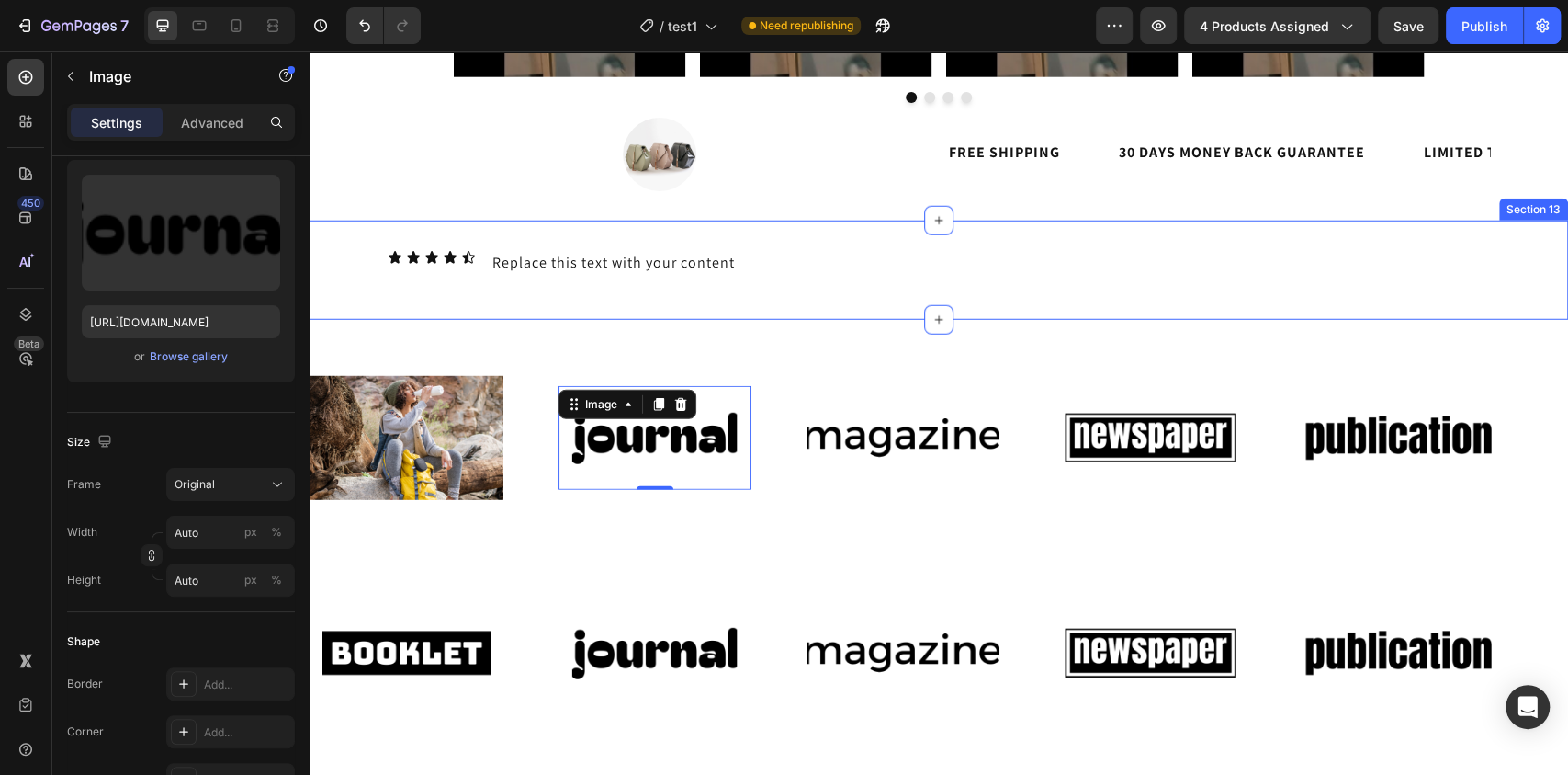
click at [960, 292] on div "Icon Icon Icon Icon Icon Icon List Replace this text with your content Text Blo…" at bounding box center [939, 271] width 1258 height 100
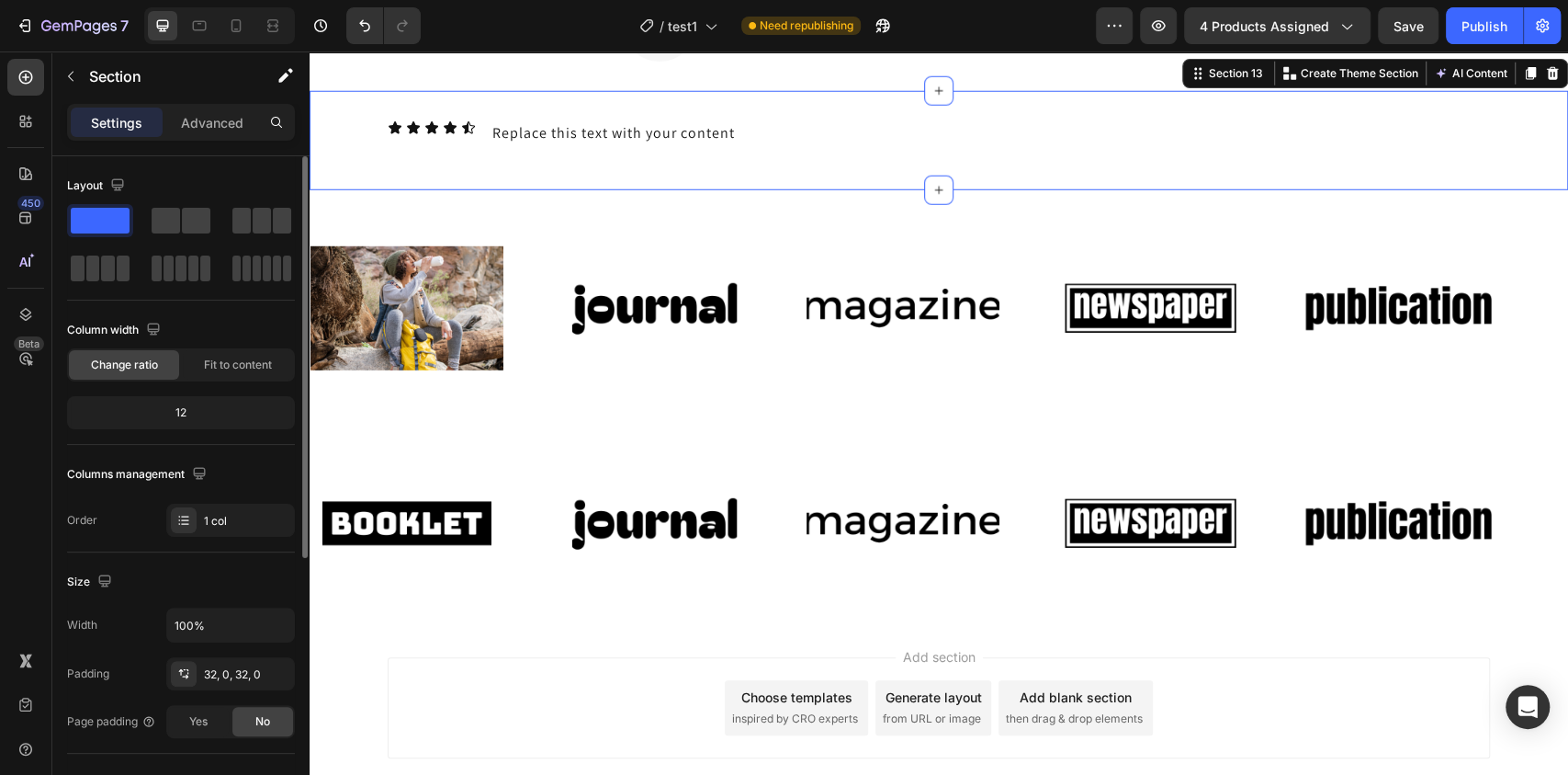
scroll to position [8187, 0]
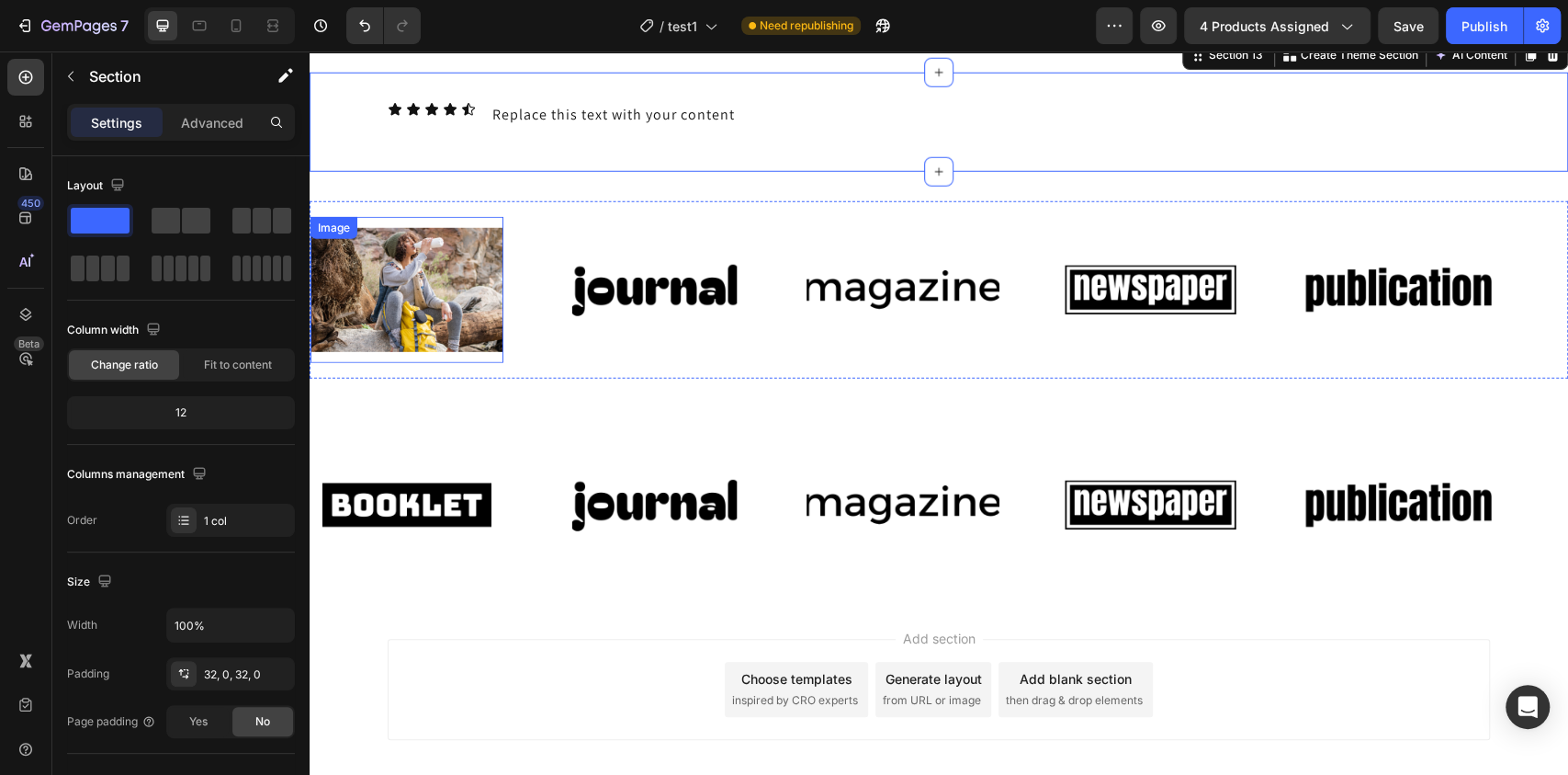
click at [422, 320] on img at bounding box center [407, 290] width 193 height 125
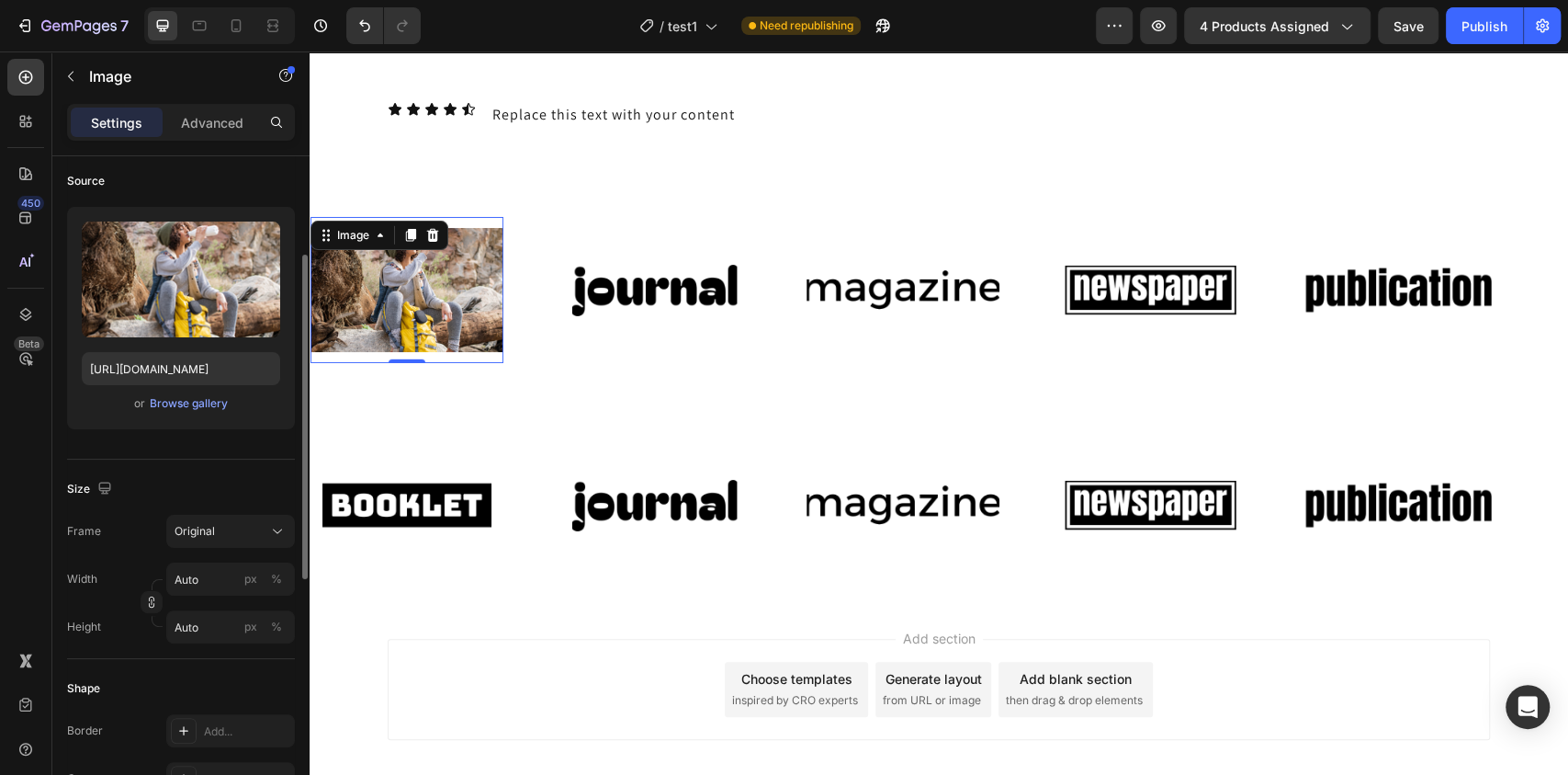
scroll to position [158, 0]
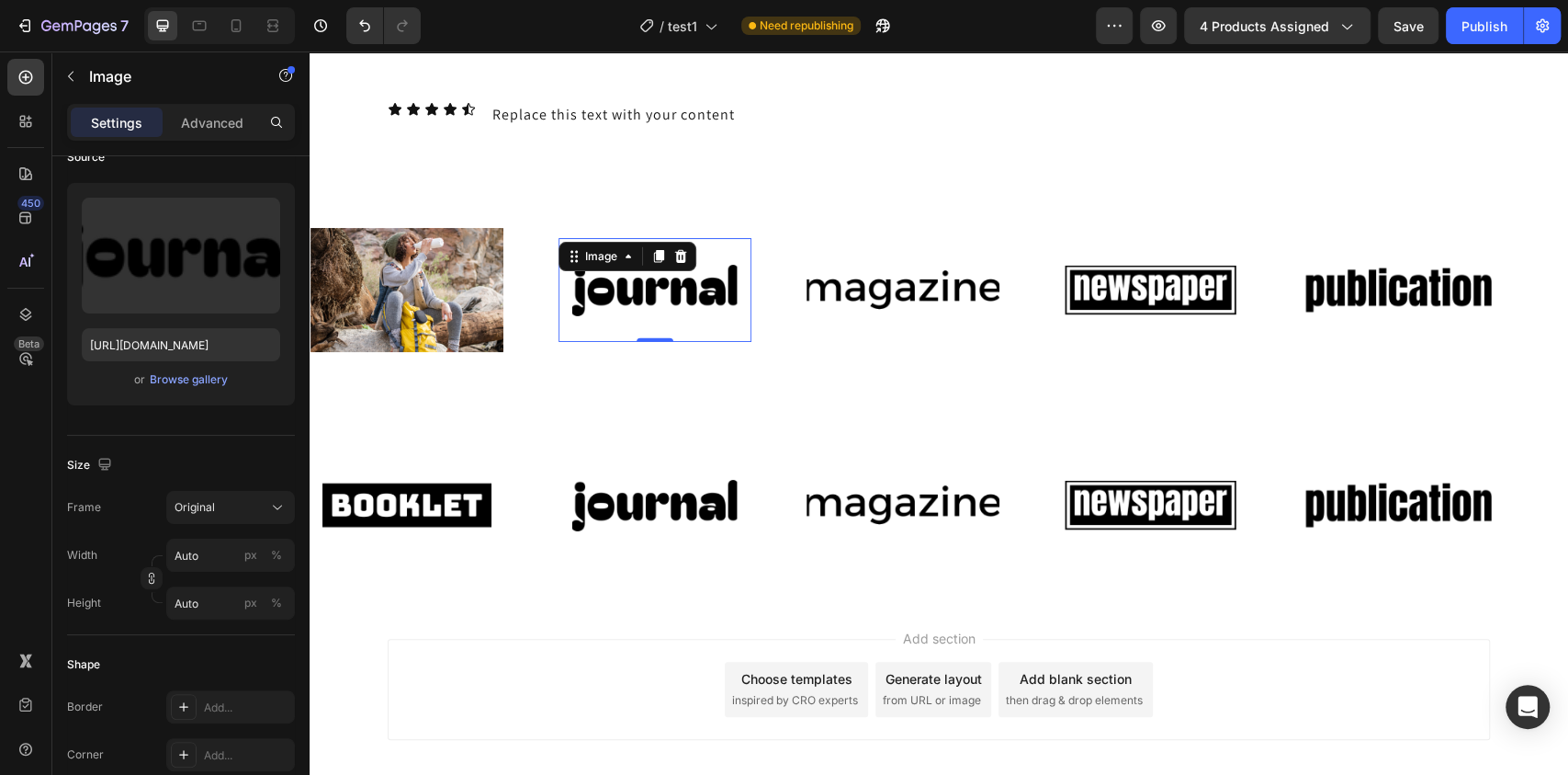
click at [613, 306] on img at bounding box center [655, 290] width 193 height 82
click at [202, 375] on div "Browse gallery" at bounding box center [188, 380] width 78 height 17
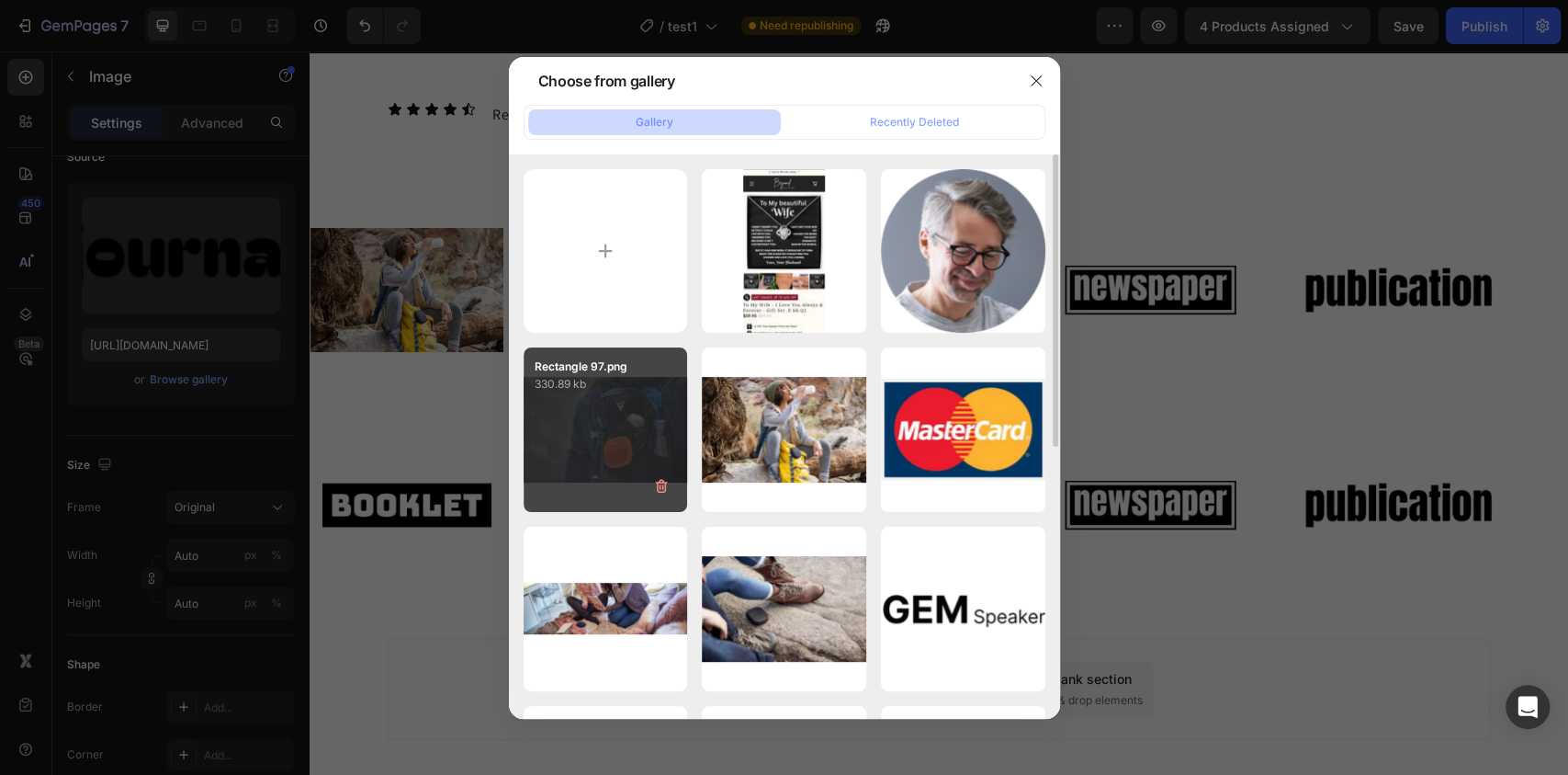
click at [636, 437] on div "Rectangle 97.png 330.89 kb" at bounding box center [605, 429] width 164 height 164
type input "[URL][DOMAIN_NAME]"
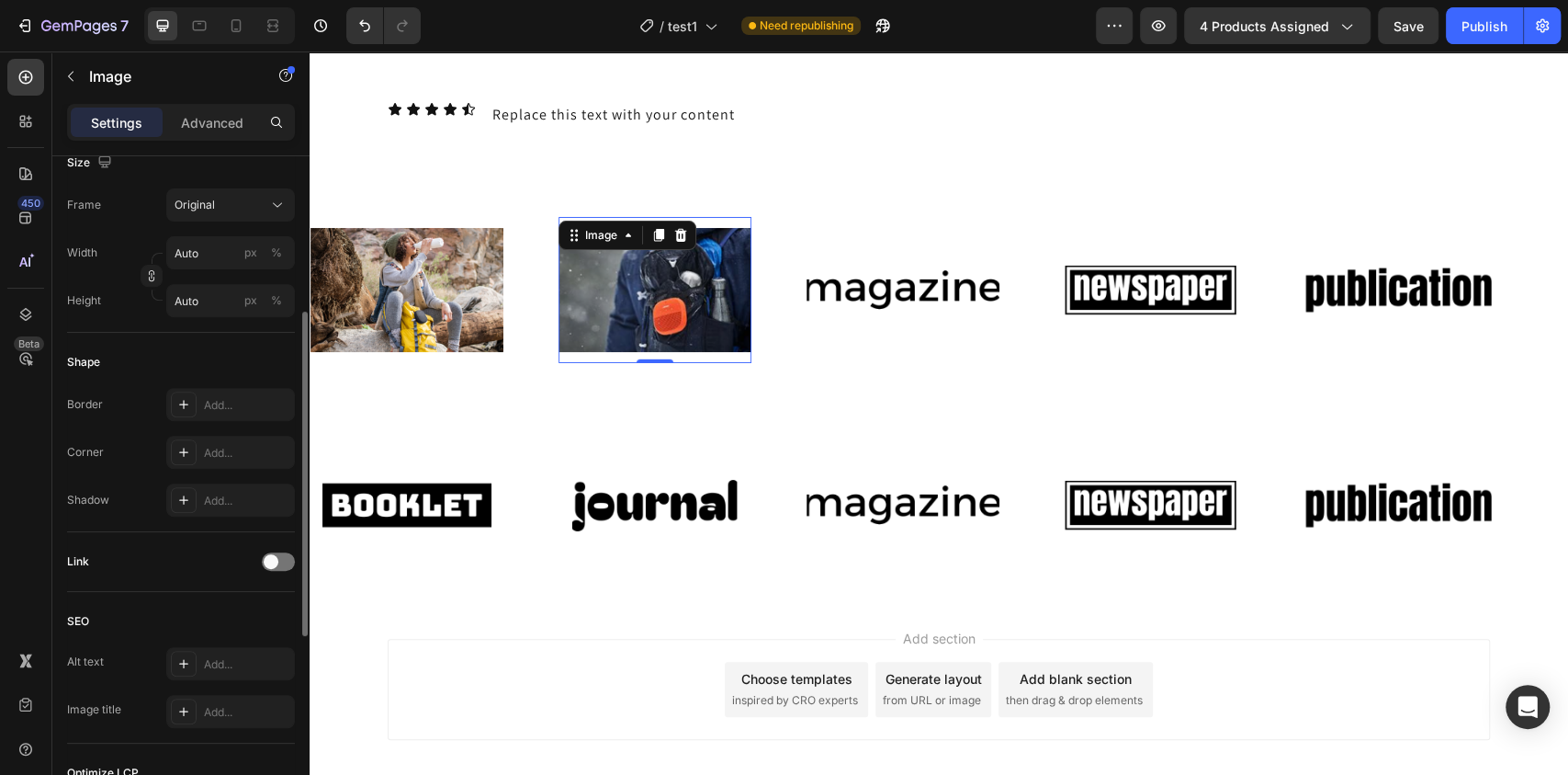
scroll to position [413, 0]
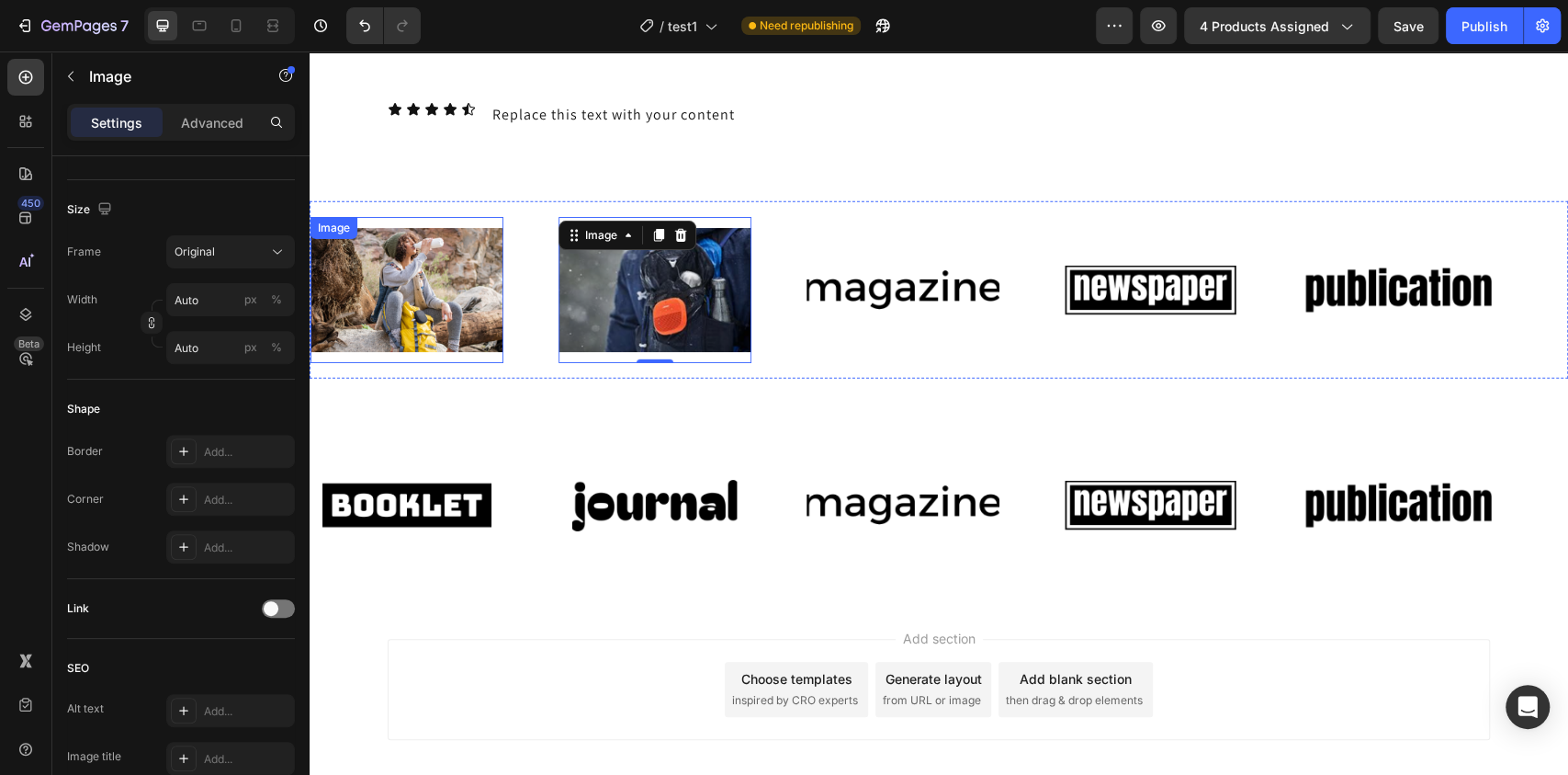
click at [494, 217] on div "Image" at bounding box center [407, 290] width 193 height 146
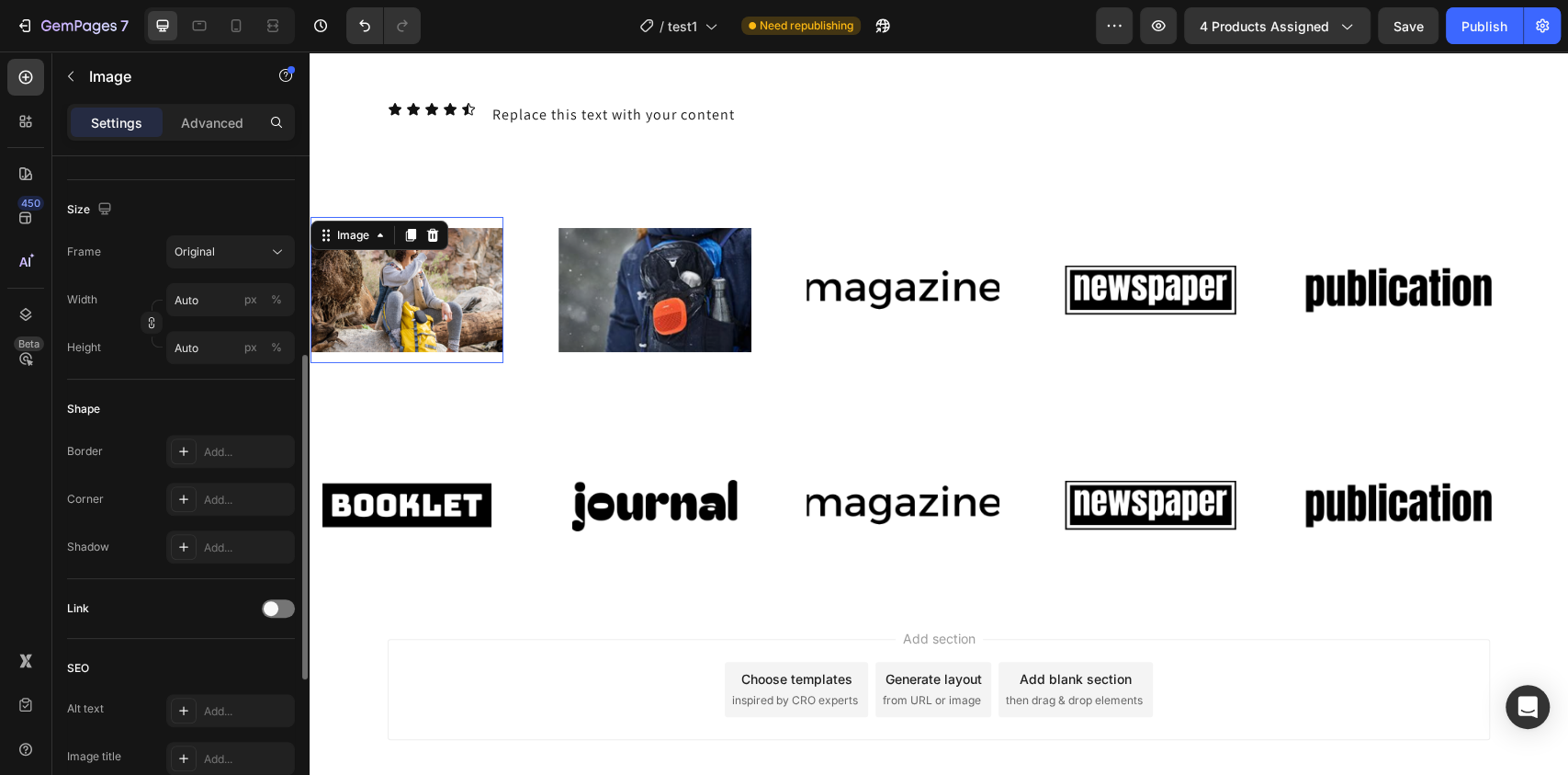
scroll to position [412, 0]
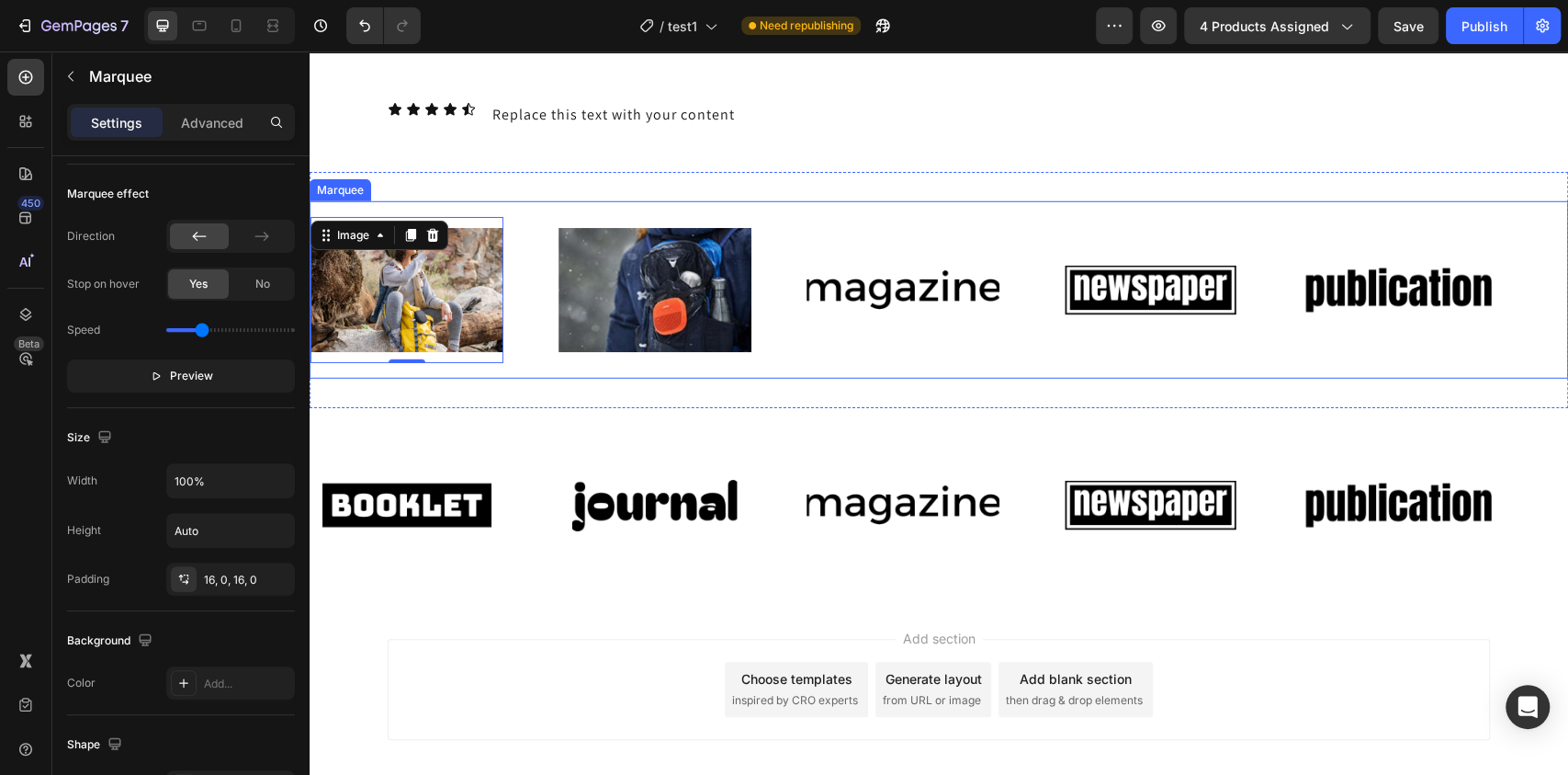
click at [526, 218] on div "Image 0" at bounding box center [434, 290] width 248 height 146
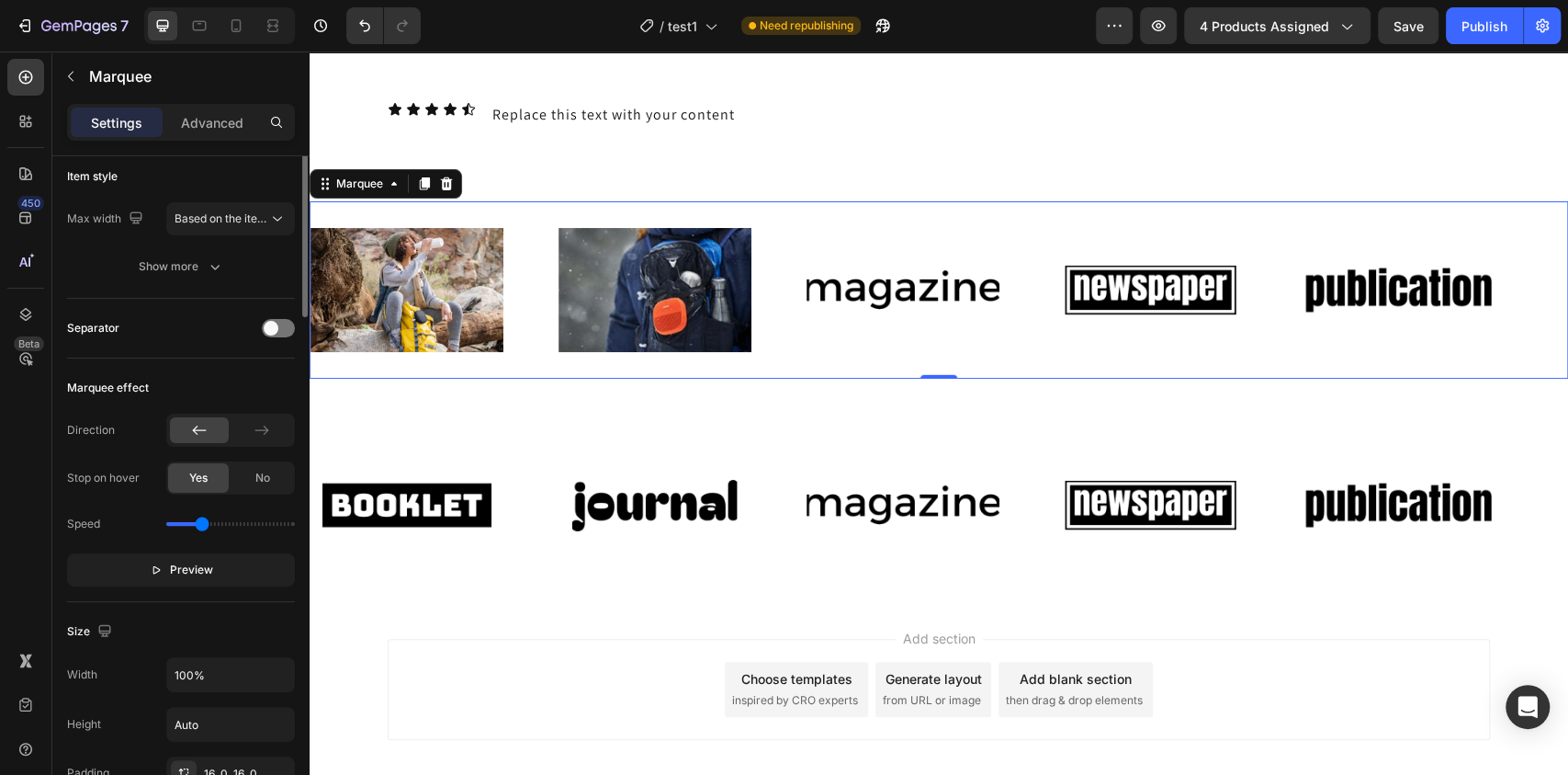
scroll to position [0, 0]
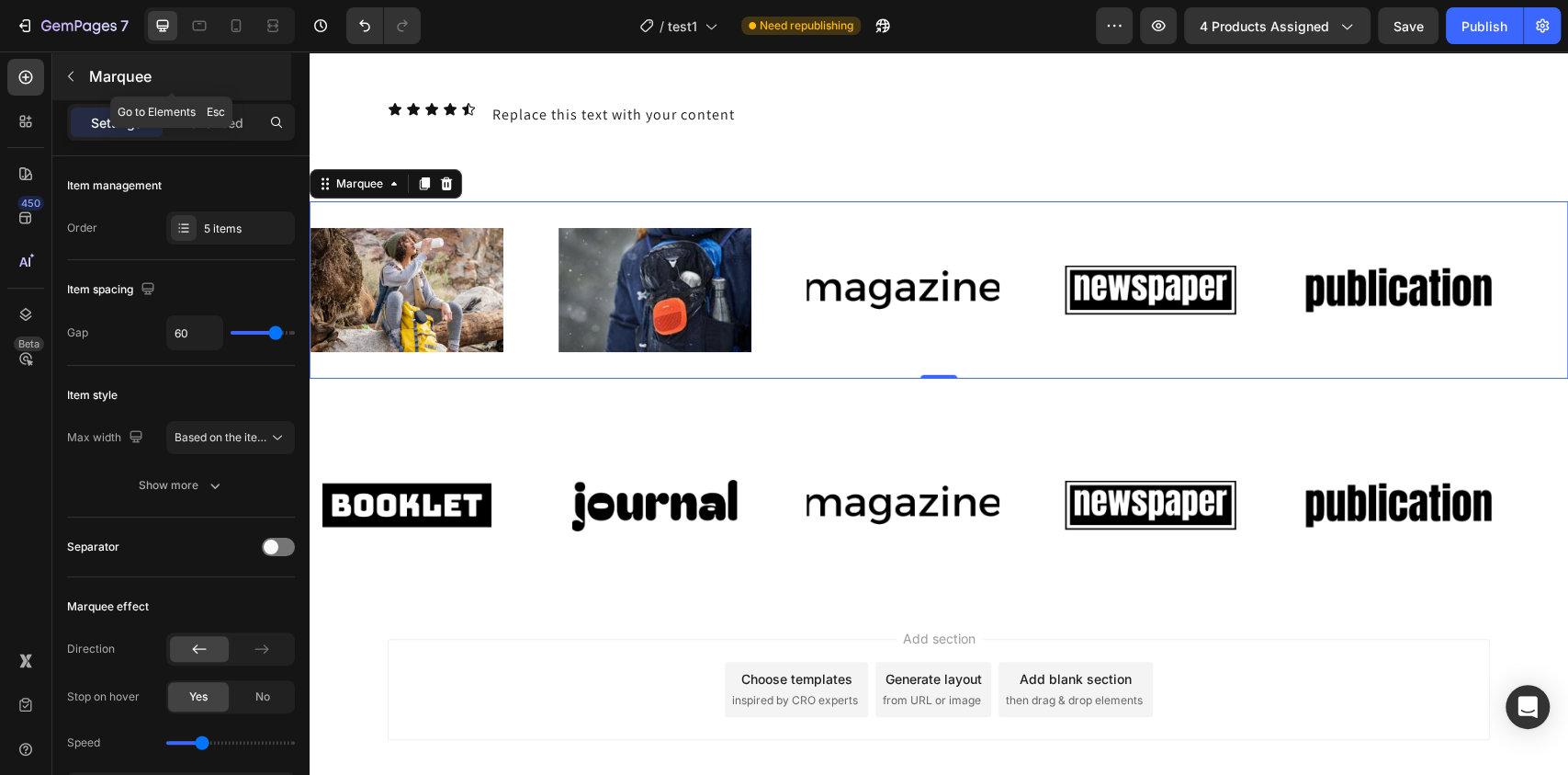
click at [66, 78] on icon "button" at bounding box center [71, 76] width 15 height 15
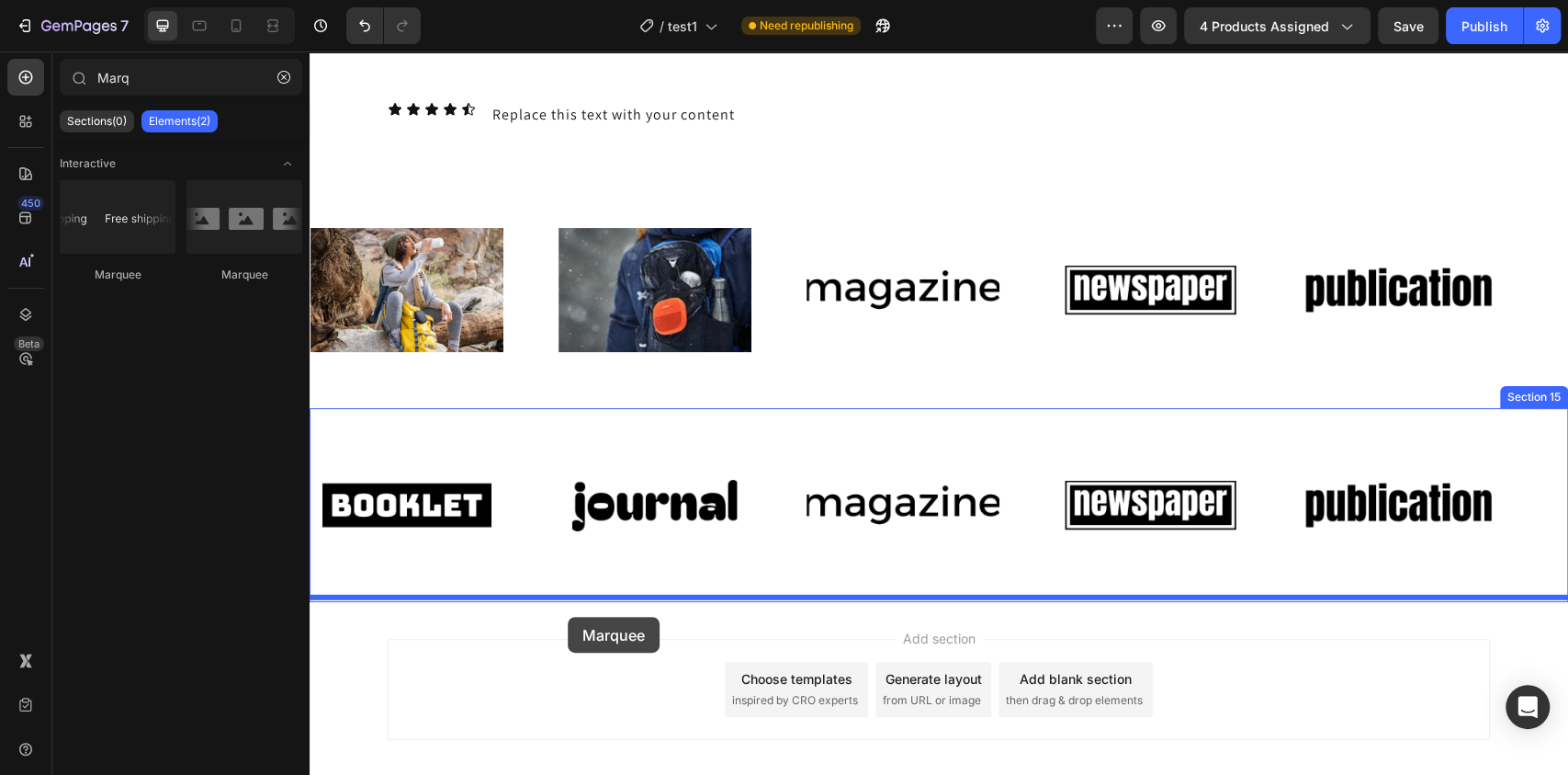
drag, startPoint x: 426, startPoint y: 278, endPoint x: 567, endPoint y: 617, distance: 367.2
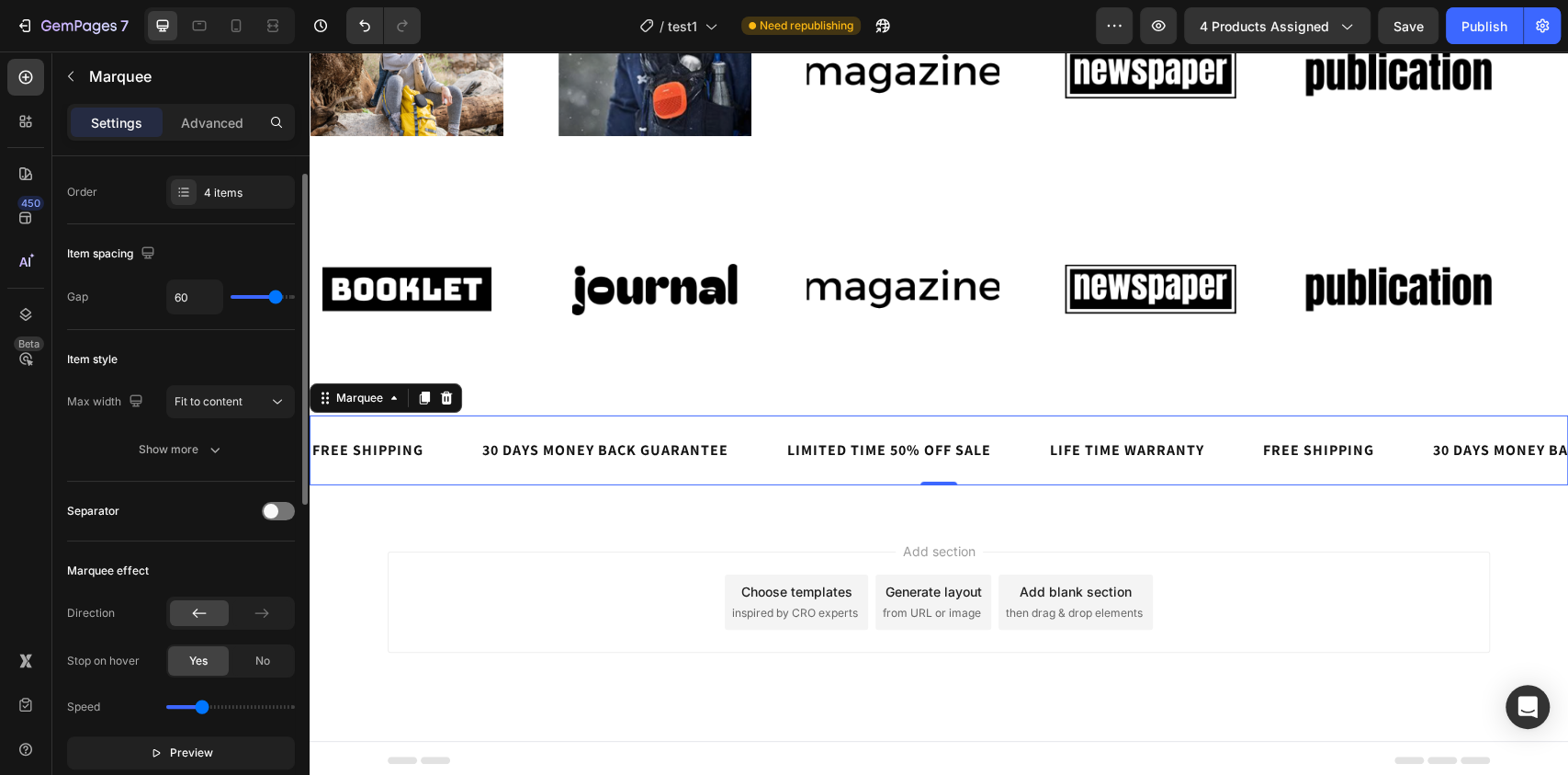
scroll to position [37, 0]
click at [247, 649] on div "No" at bounding box center [263, 660] width 61 height 30
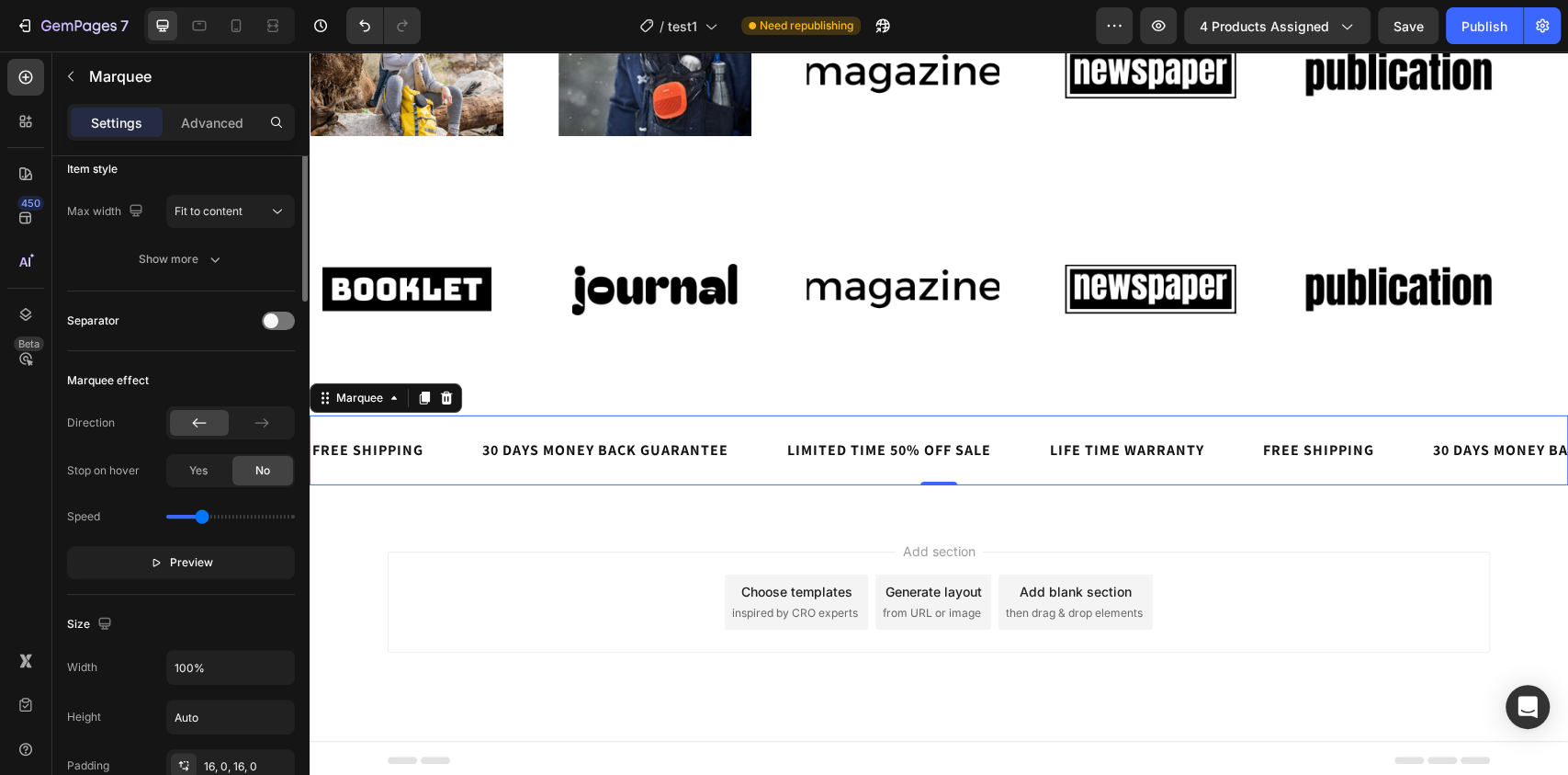
scroll to position [0, 0]
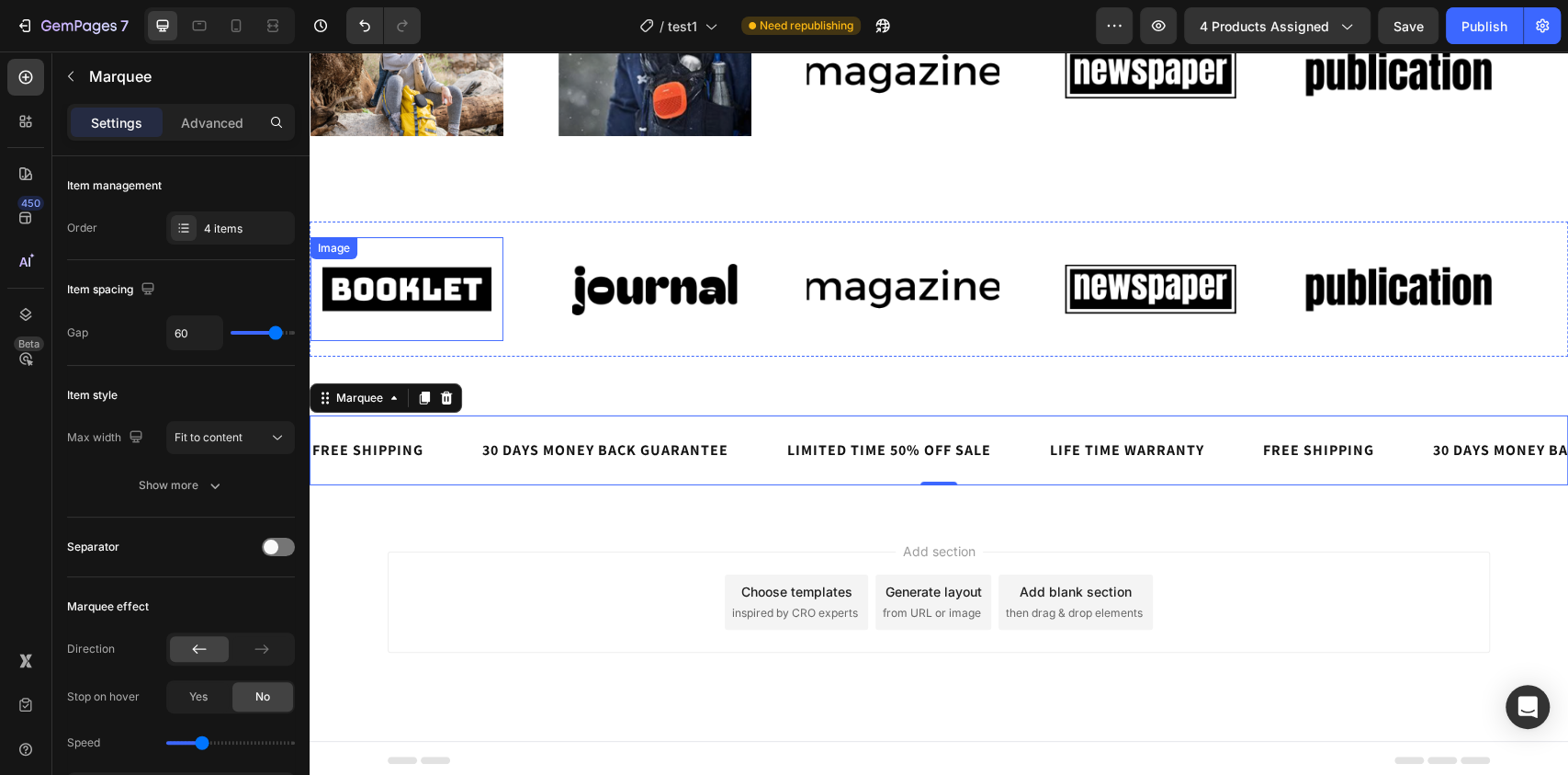
click at [361, 289] on img at bounding box center [407, 289] width 193 height 82
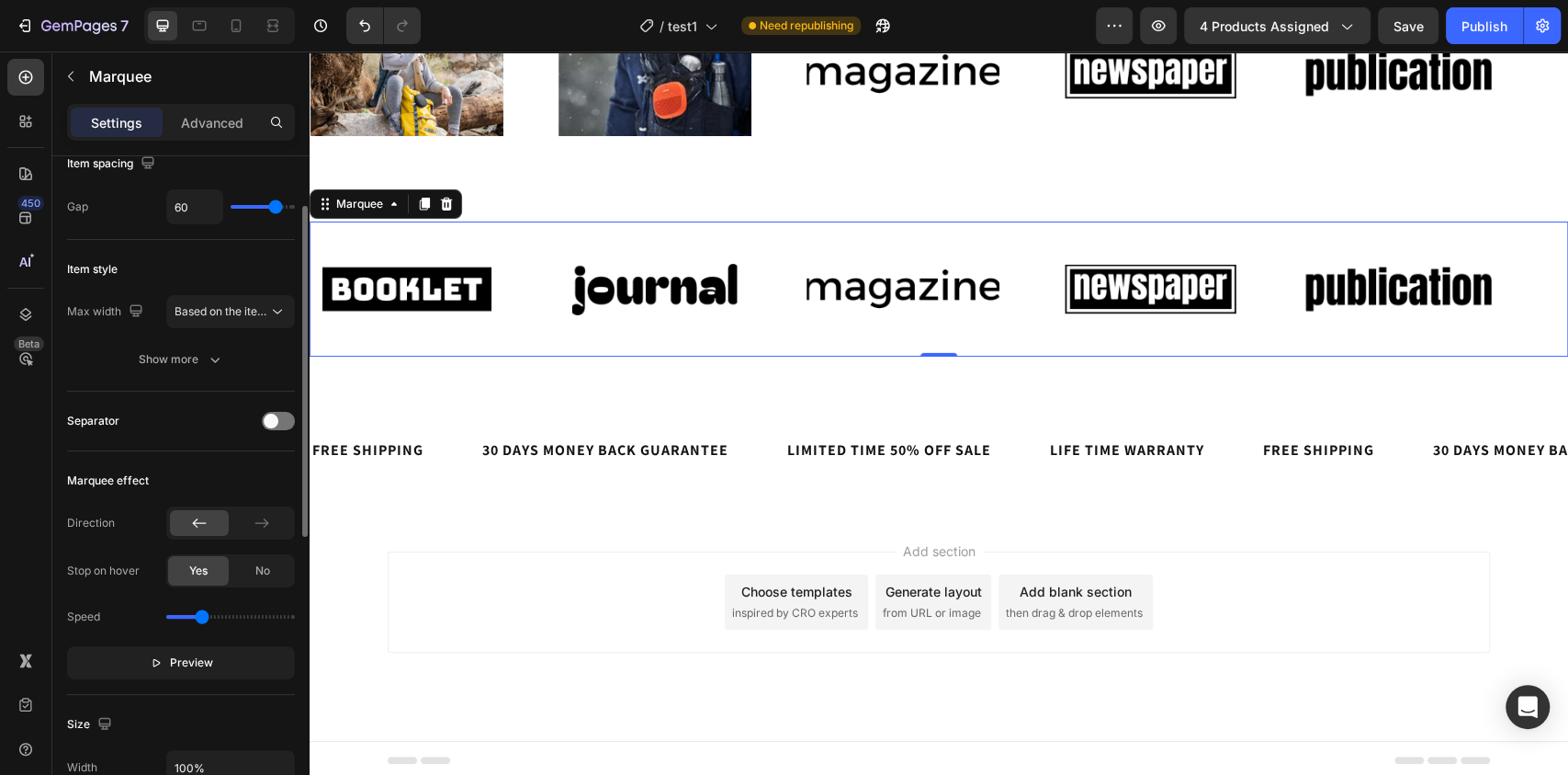
scroll to position [154, 0]
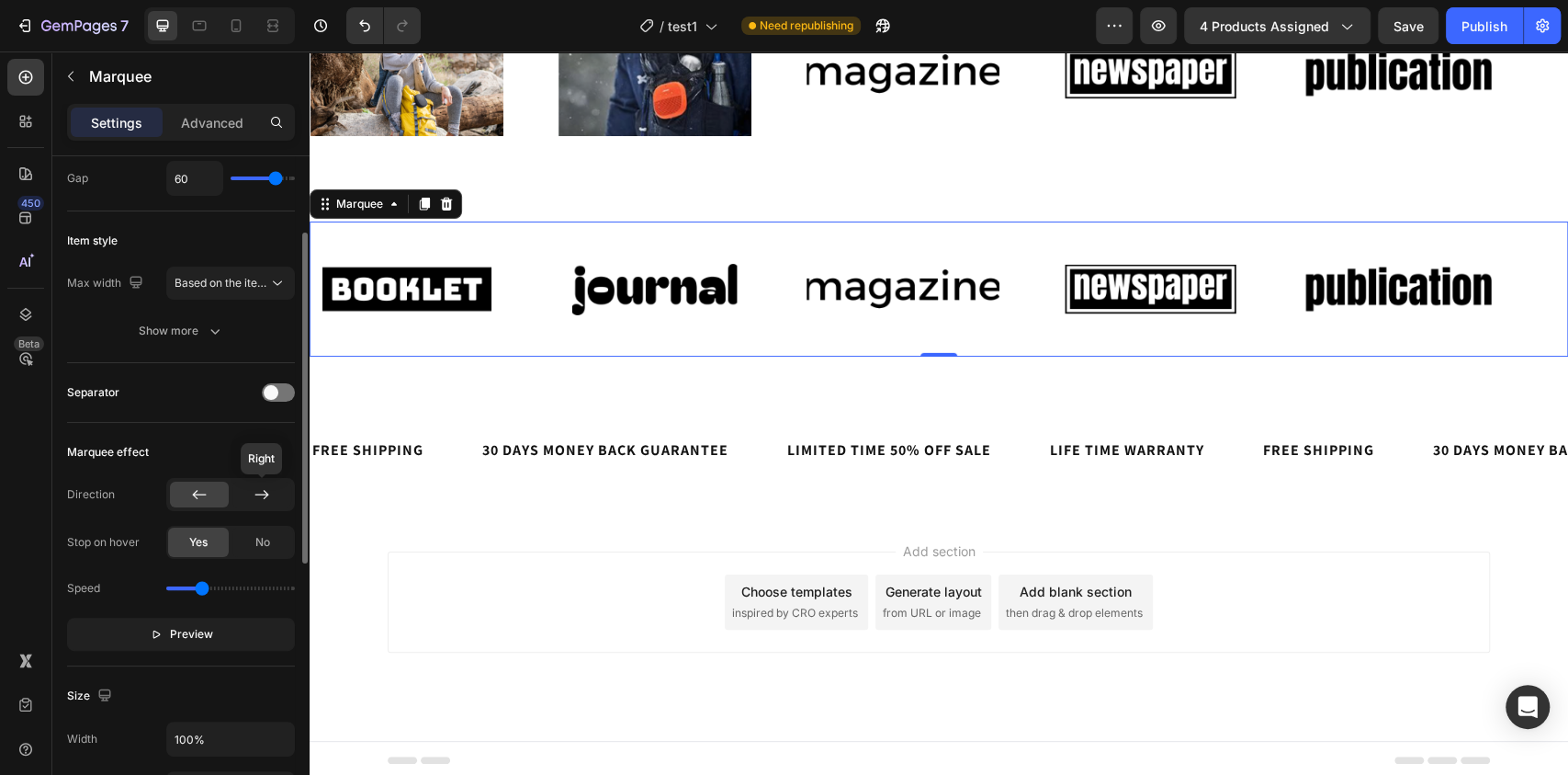
click at [258, 495] on icon at bounding box center [262, 494] width 18 height 18
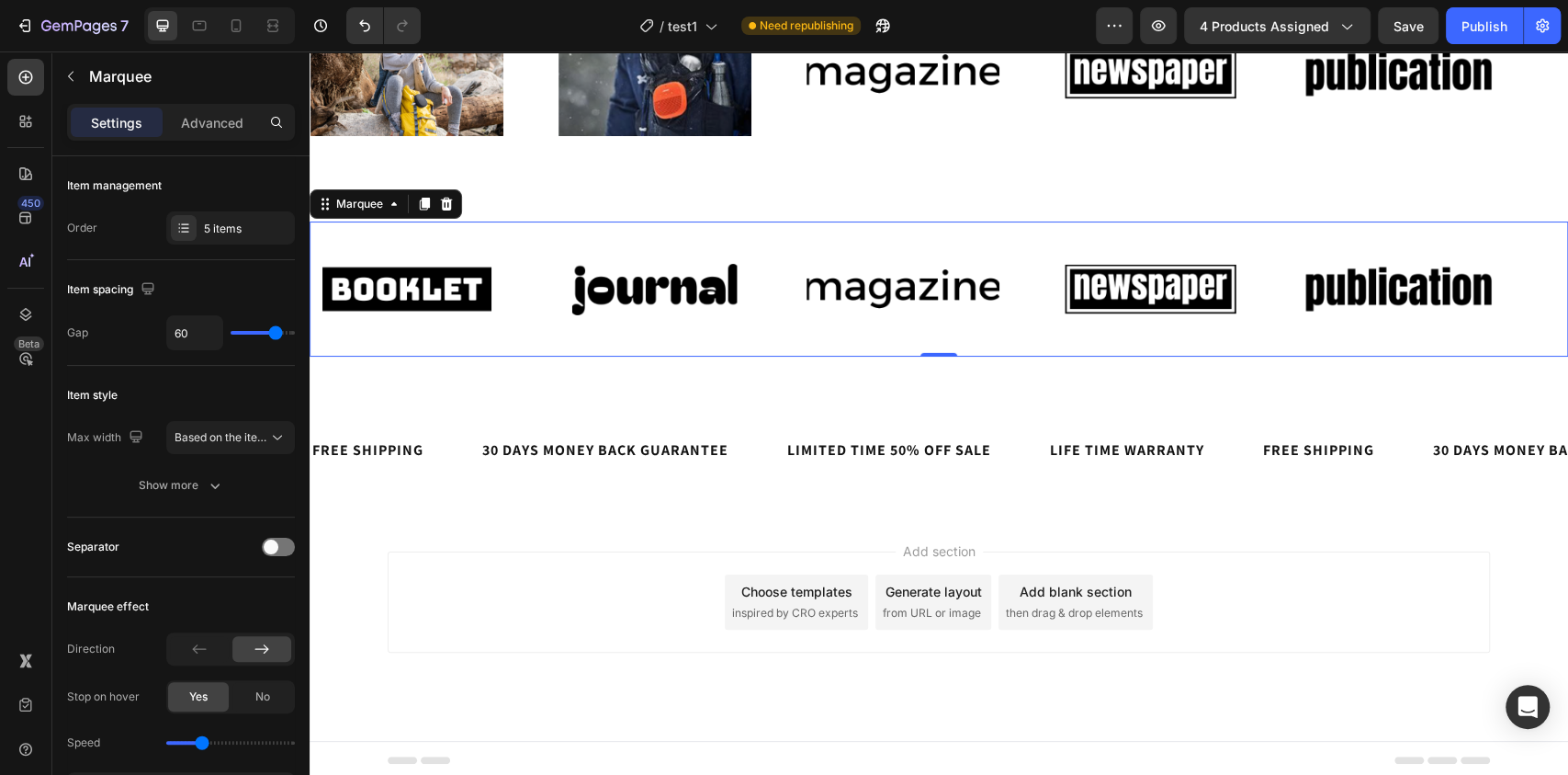
click at [205, 106] on div "Settings Advanced" at bounding box center [180, 122] width 228 height 37
click at [206, 122] on p "Advanced" at bounding box center [212, 123] width 63 height 19
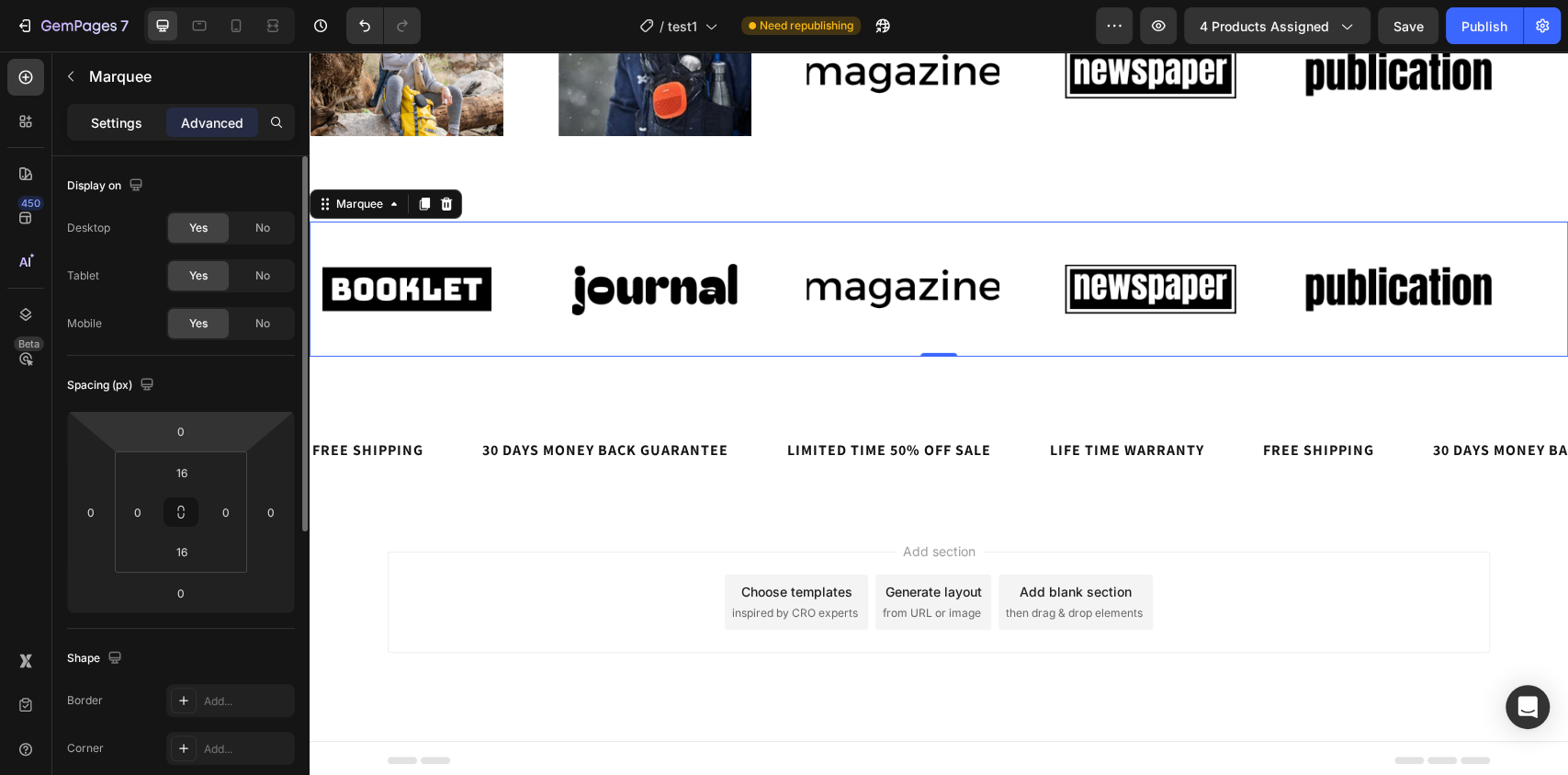
click at [104, 121] on p "Settings" at bounding box center [116, 123] width 52 height 19
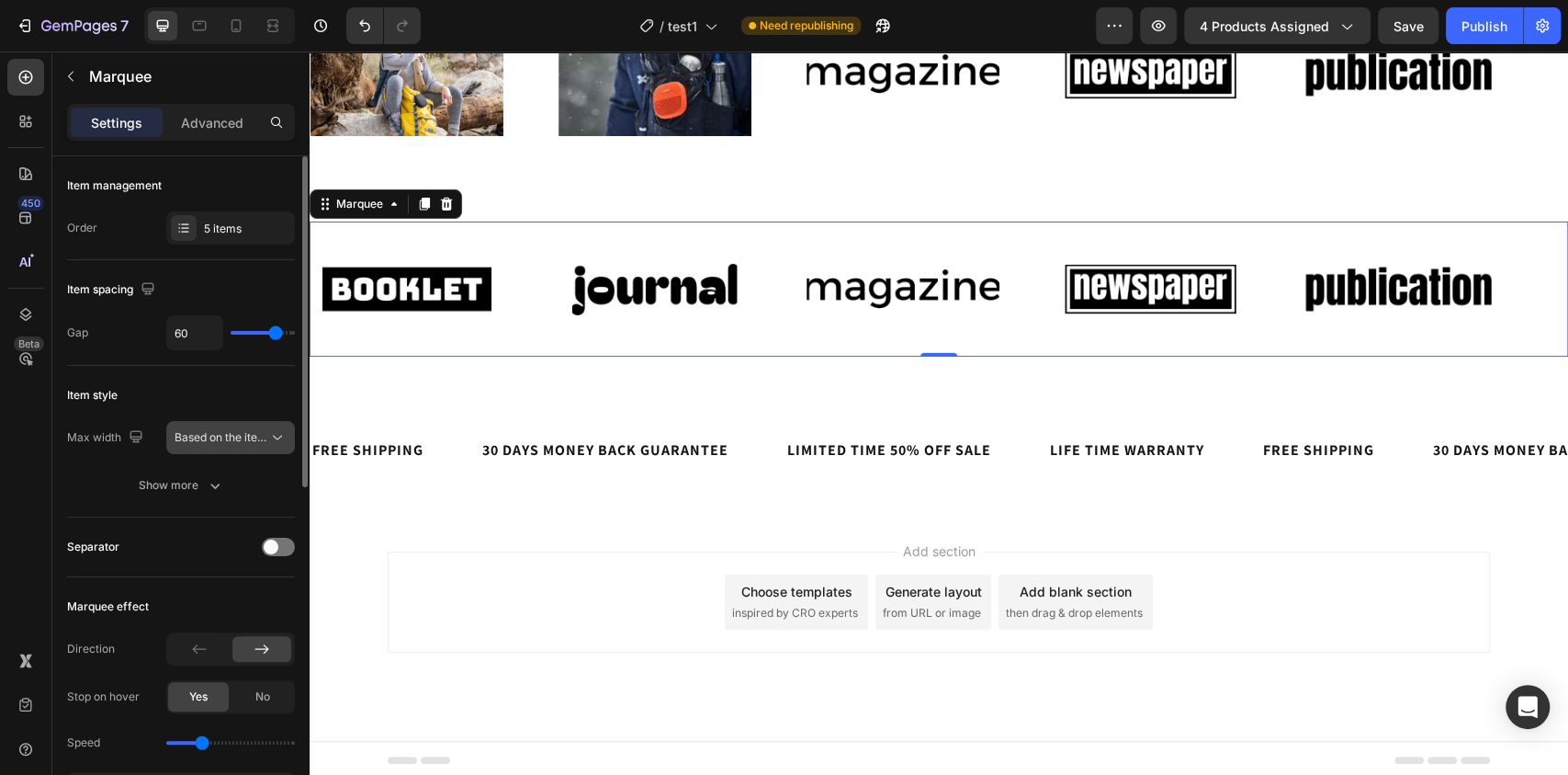
click at [203, 444] on span "Based on the item count" at bounding box center [221, 437] width 94 height 17
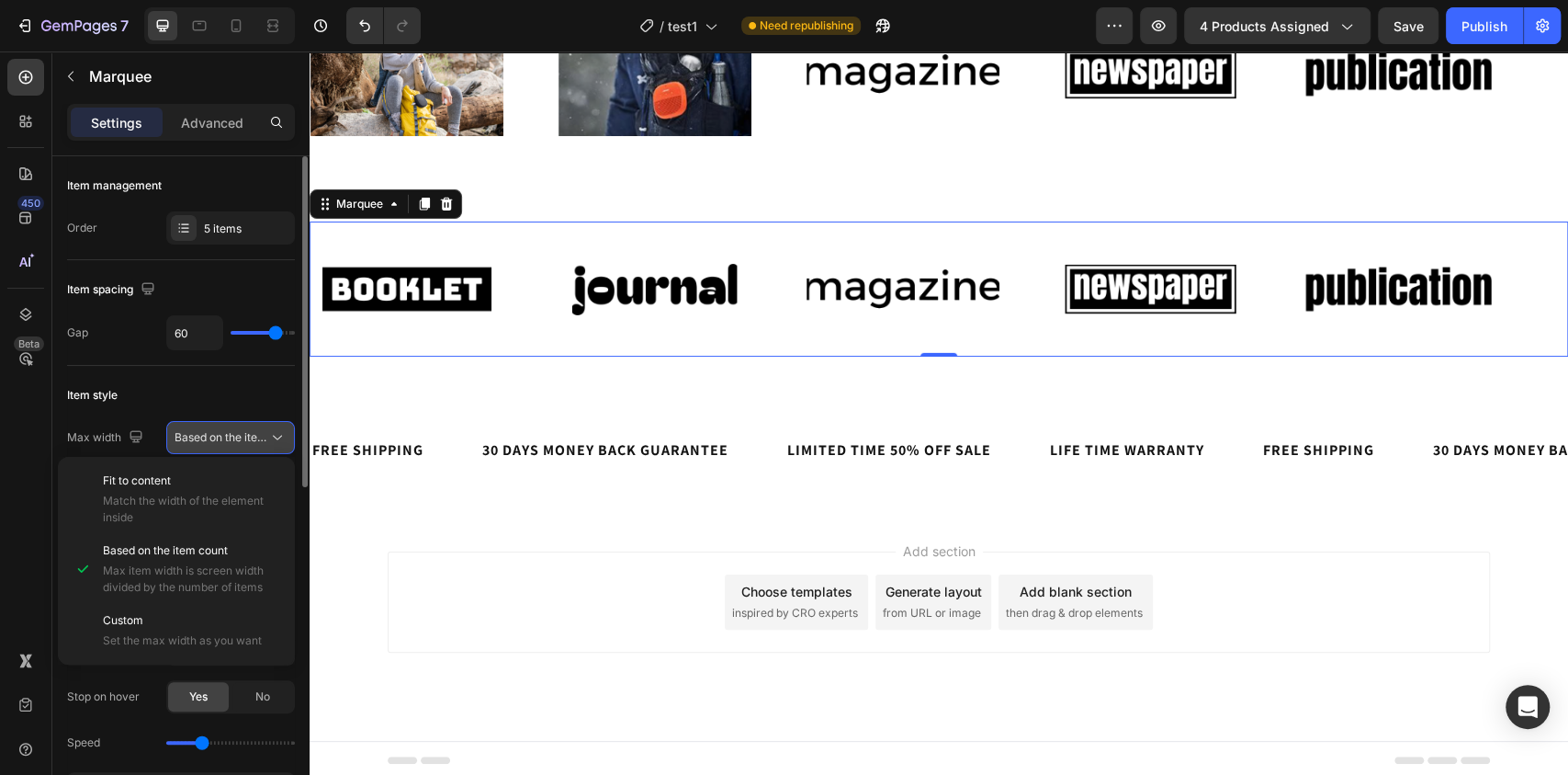
click at [203, 444] on span "Based on the item count" at bounding box center [221, 437] width 94 height 17
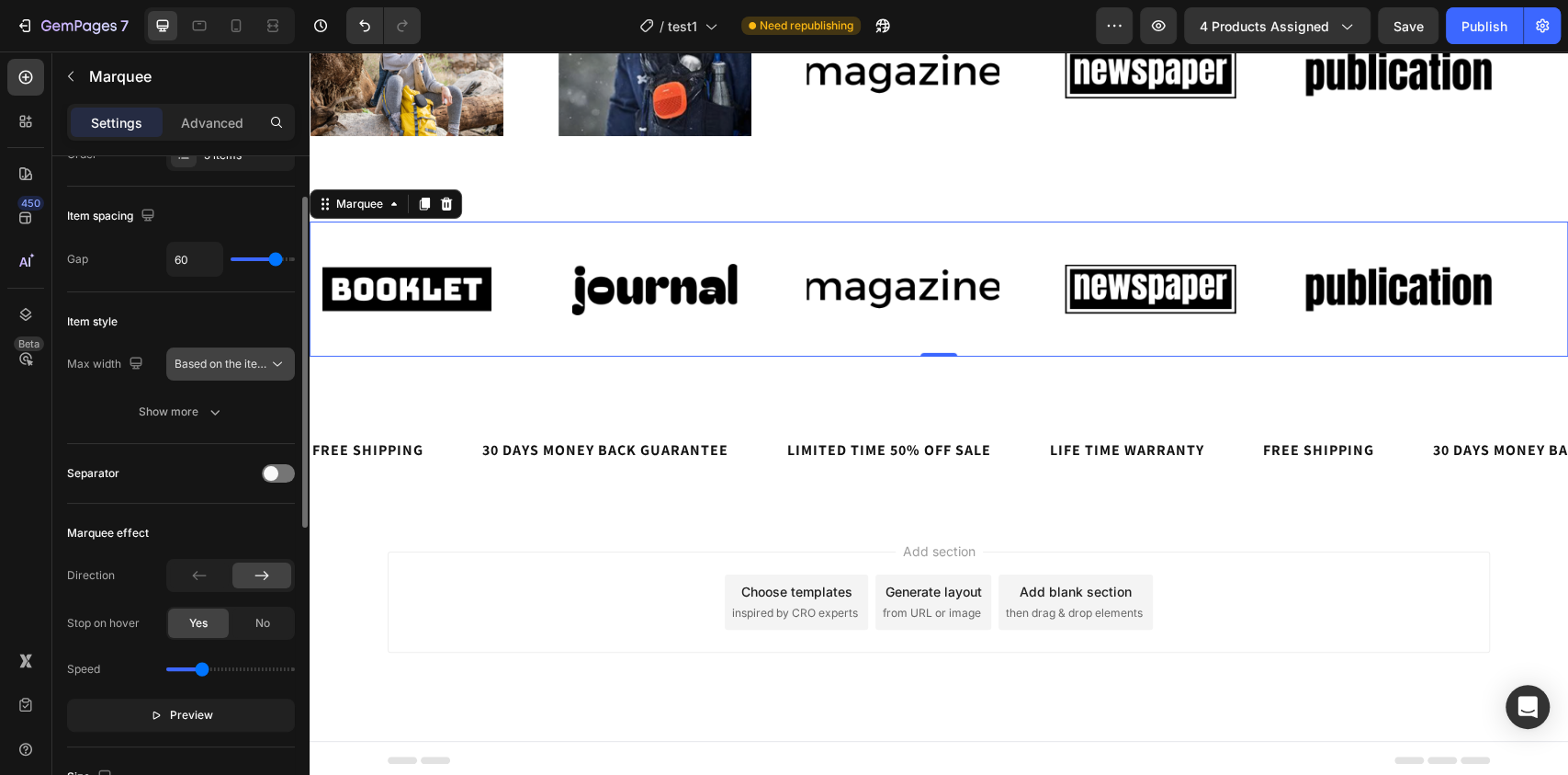
scroll to position [77, 0]
click at [269, 464] on span at bounding box center [271, 470] width 15 height 15
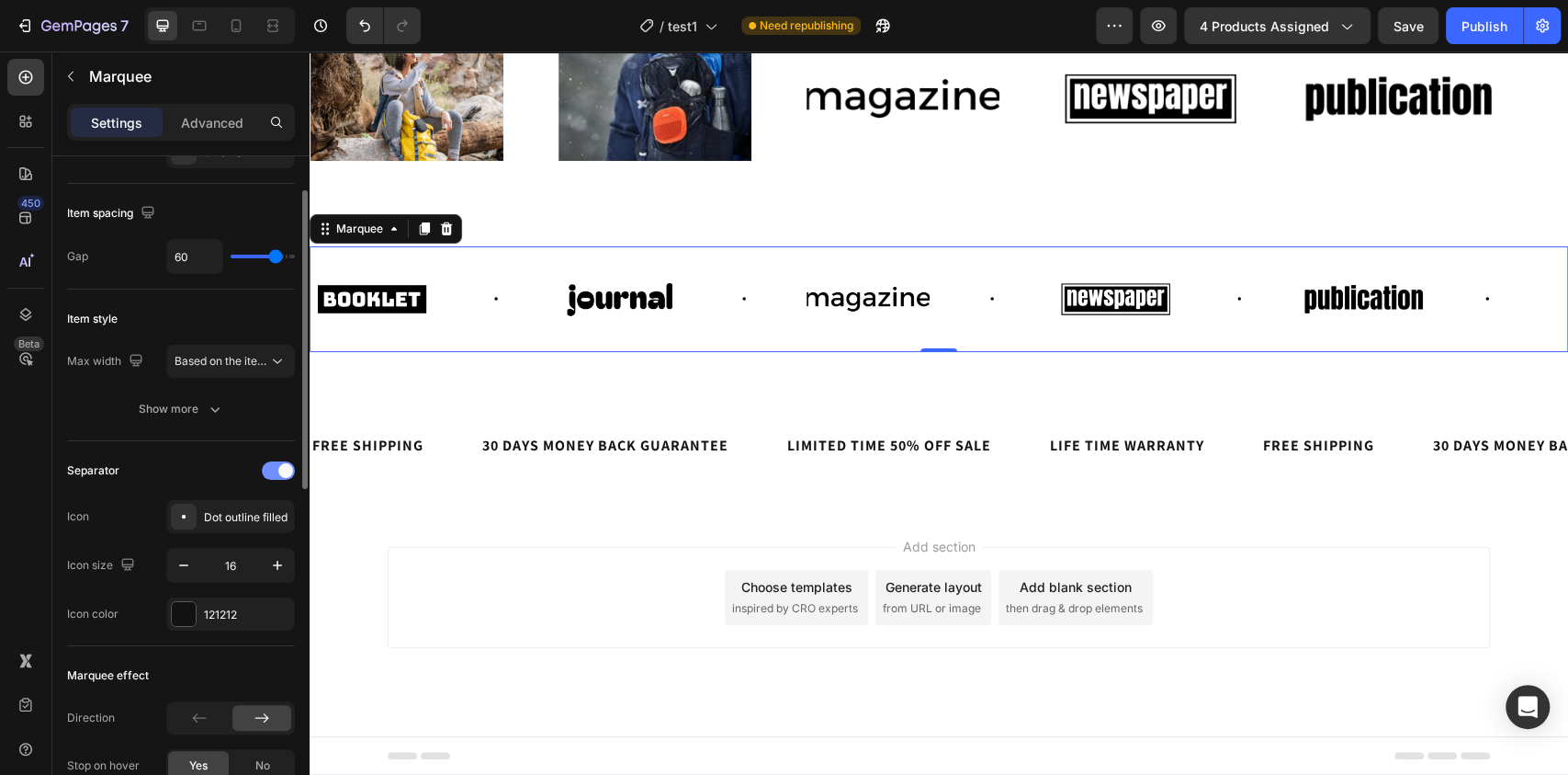
scroll to position [8373, 0]
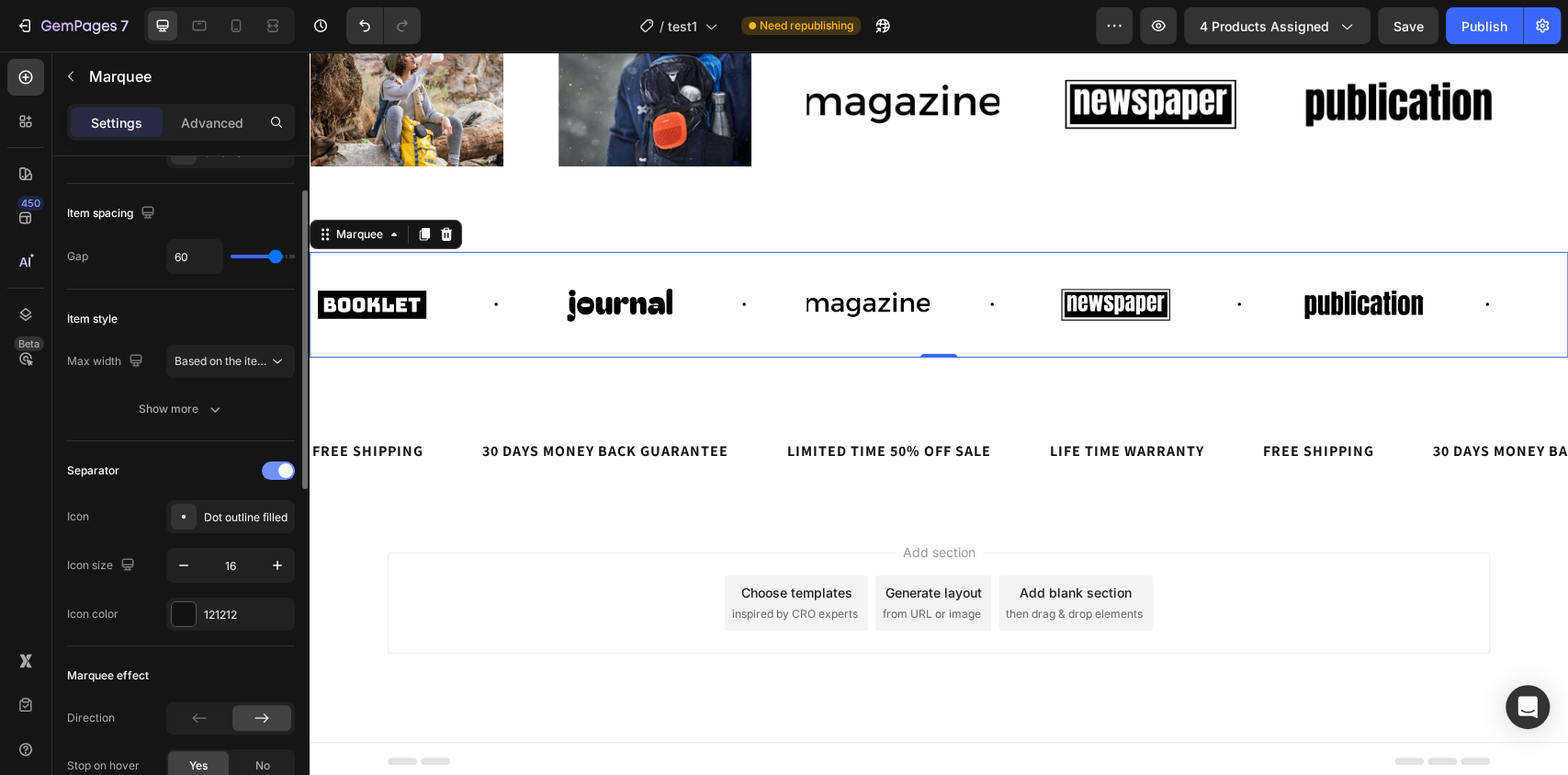
click at [269, 464] on div at bounding box center [278, 470] width 33 height 18
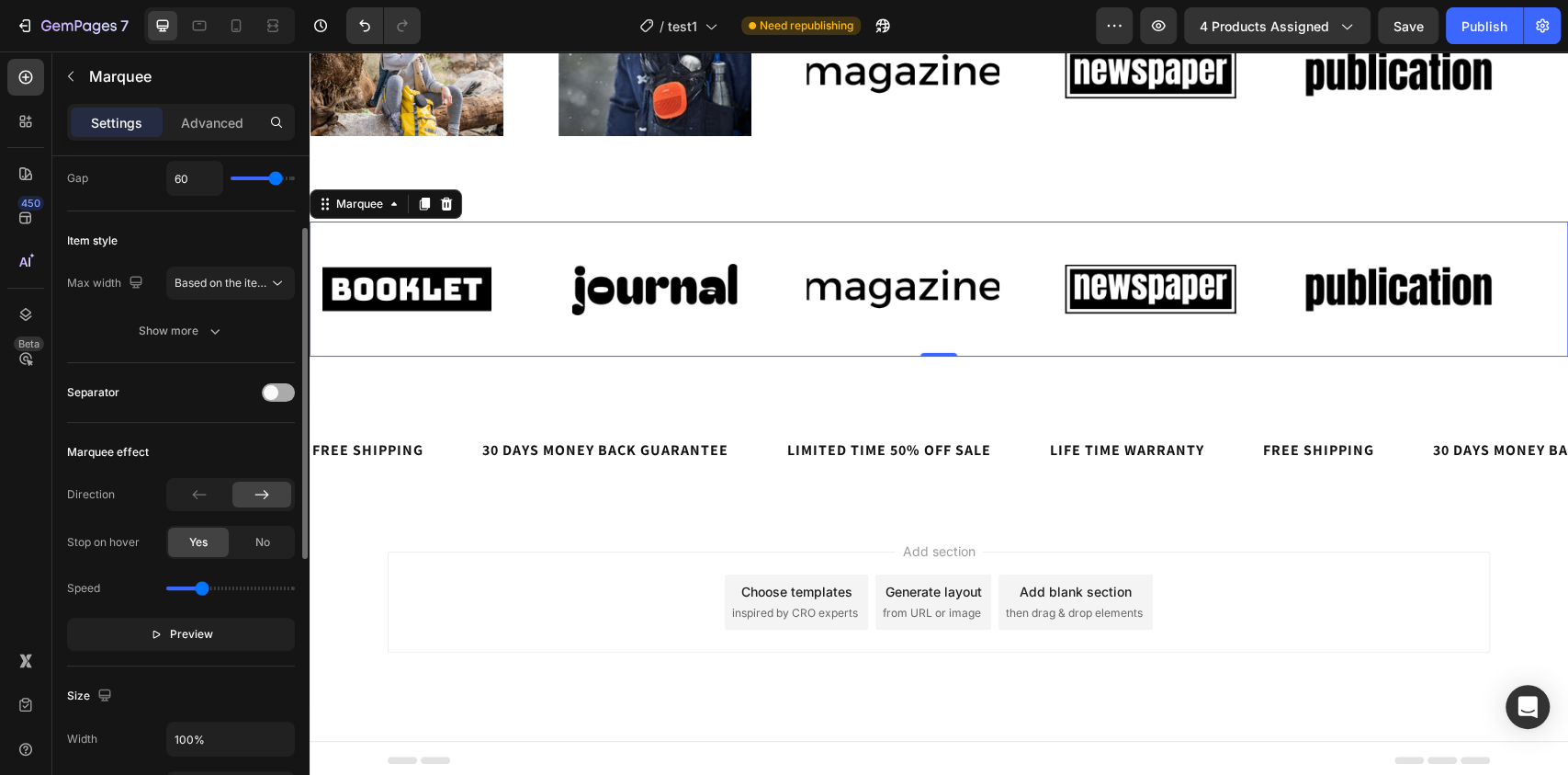
scroll to position [185, 0]
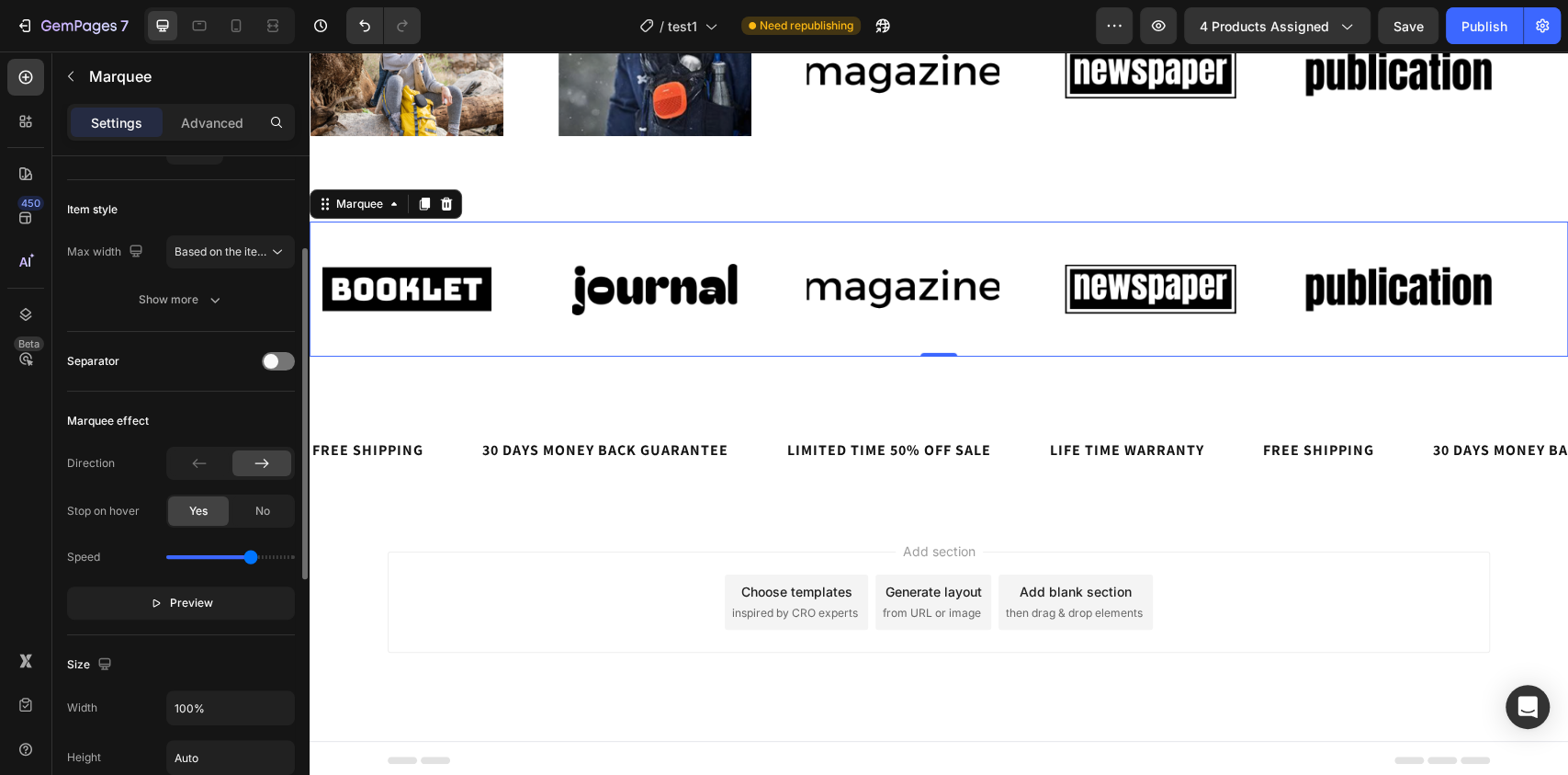
drag, startPoint x: 204, startPoint y: 555, endPoint x: 190, endPoint y: 578, distance: 26.9
type input "2.5"
click at [244, 559] on input "range" at bounding box center [230, 557] width 128 height 4
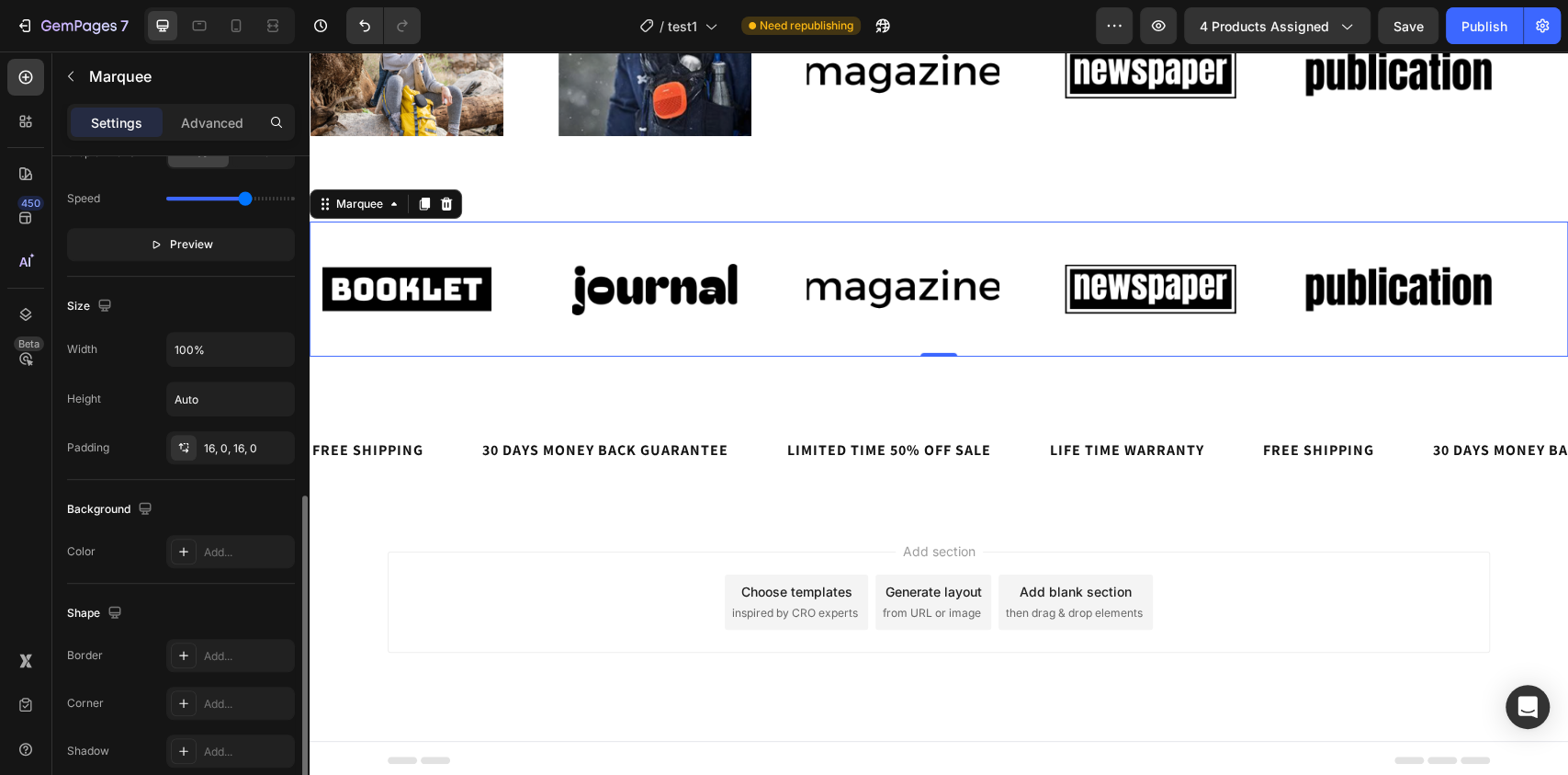
scroll to position [686, 0]
